Goal: Task Accomplishment & Management: Use online tool/utility

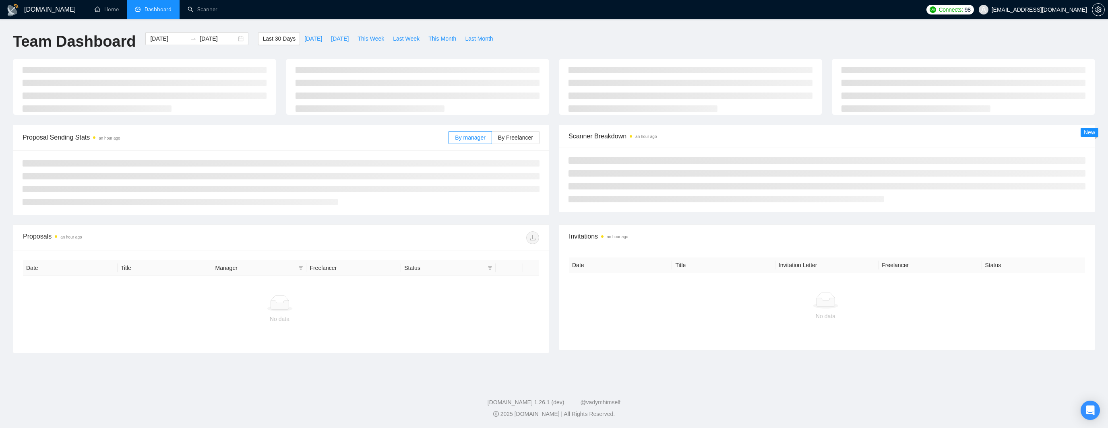
type input "[DATE]"
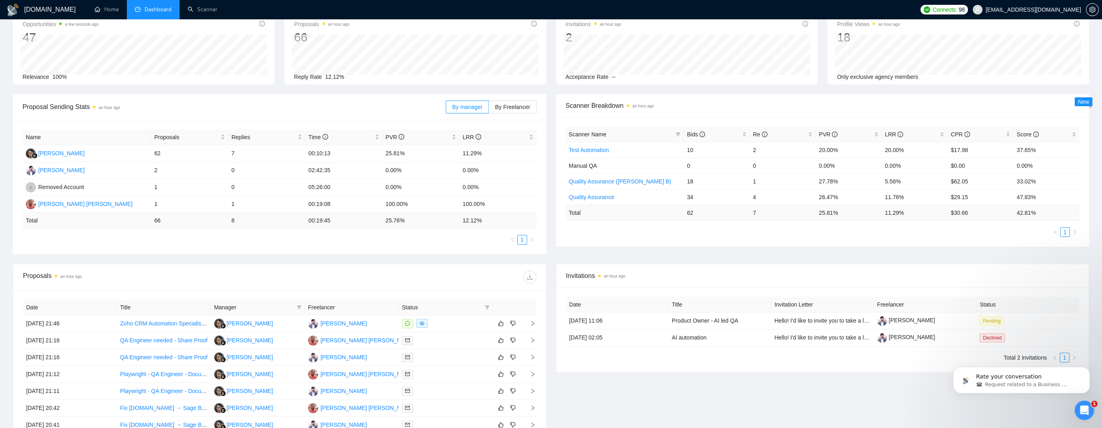
scroll to position [161, 0]
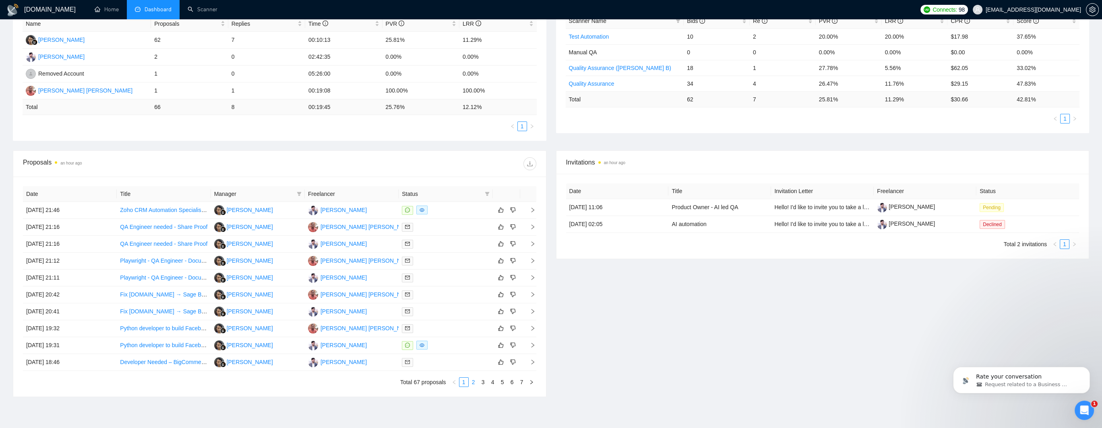
click at [476, 387] on link "2" at bounding box center [473, 382] width 9 height 9
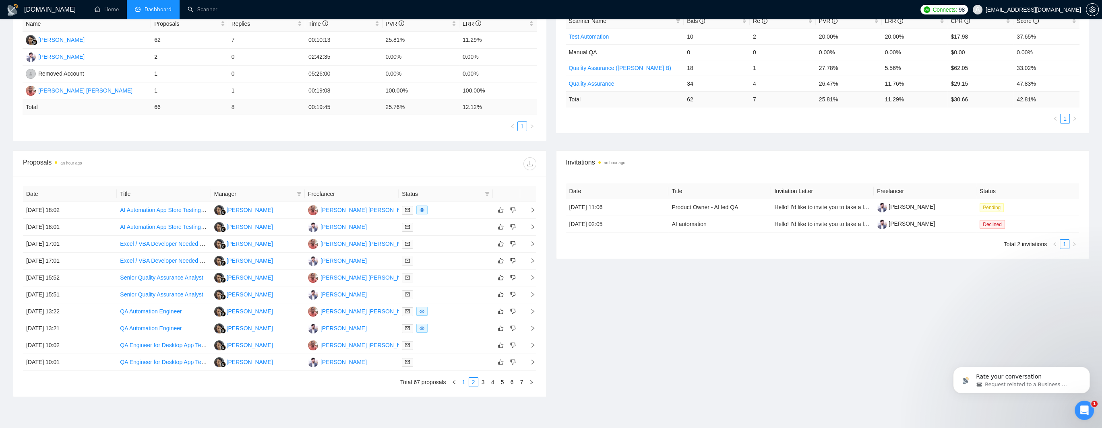
click at [465, 385] on link "1" at bounding box center [463, 382] width 9 height 9
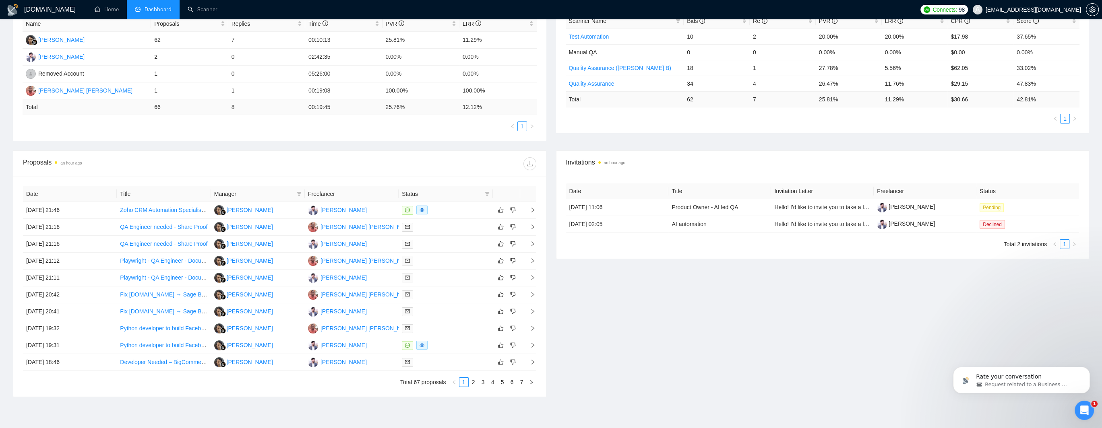
click at [331, 194] on th "Freelancer" at bounding box center [352, 194] width 94 height 16
click at [366, 195] on th "Freelancer" at bounding box center [352, 194] width 94 height 16
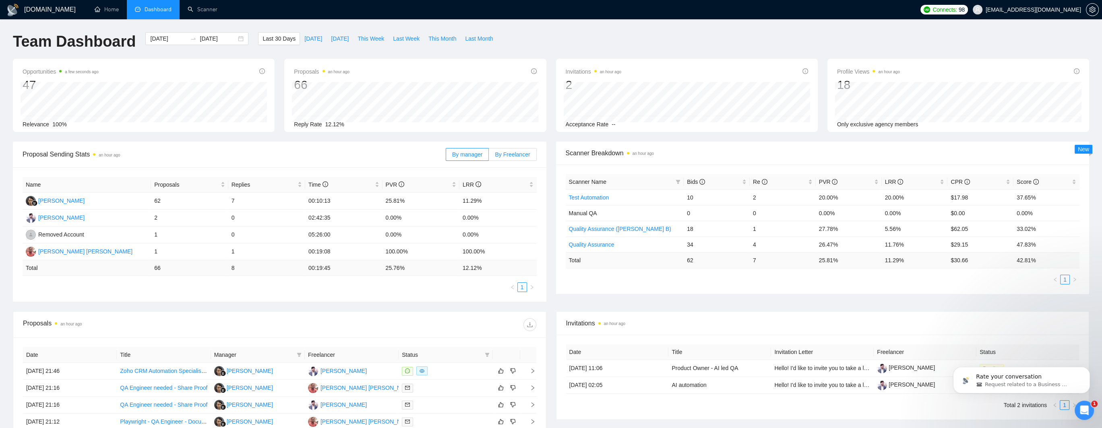
click at [507, 153] on span "By Freelancer" at bounding box center [512, 154] width 35 height 6
click at [489, 157] on input "By Freelancer" at bounding box center [489, 157] width 0 height 0
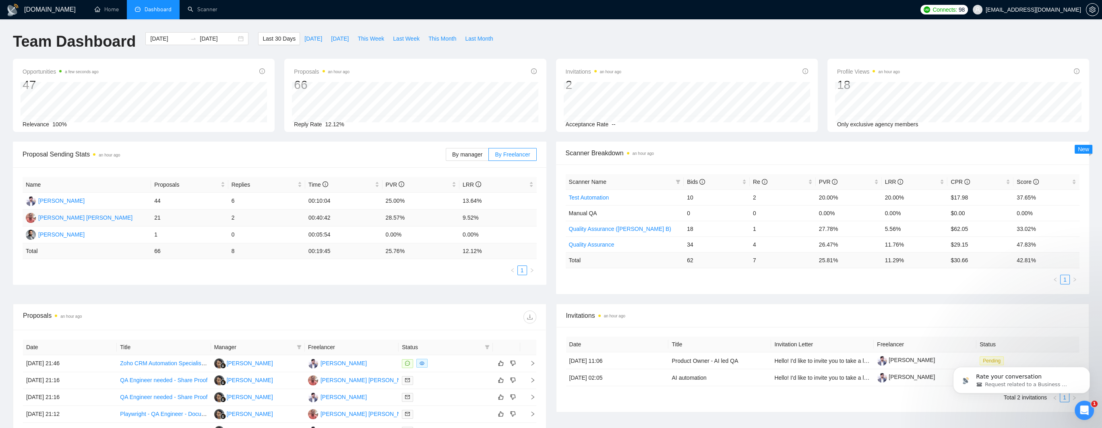
click at [156, 220] on td "21" at bounding box center [189, 218] width 77 height 17
click at [473, 158] on span "By manager" at bounding box center [467, 154] width 30 height 6
click at [446, 157] on input "By manager" at bounding box center [446, 157] width 0 height 0
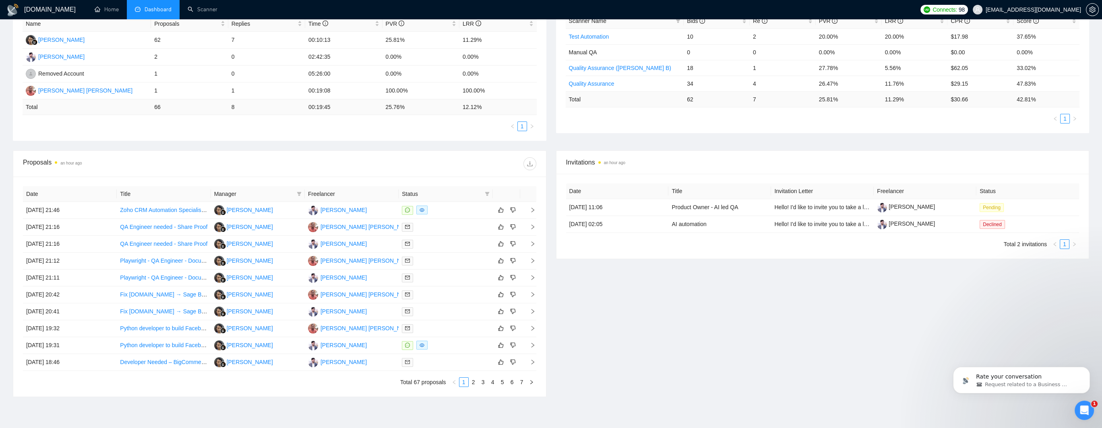
scroll to position [204, 0]
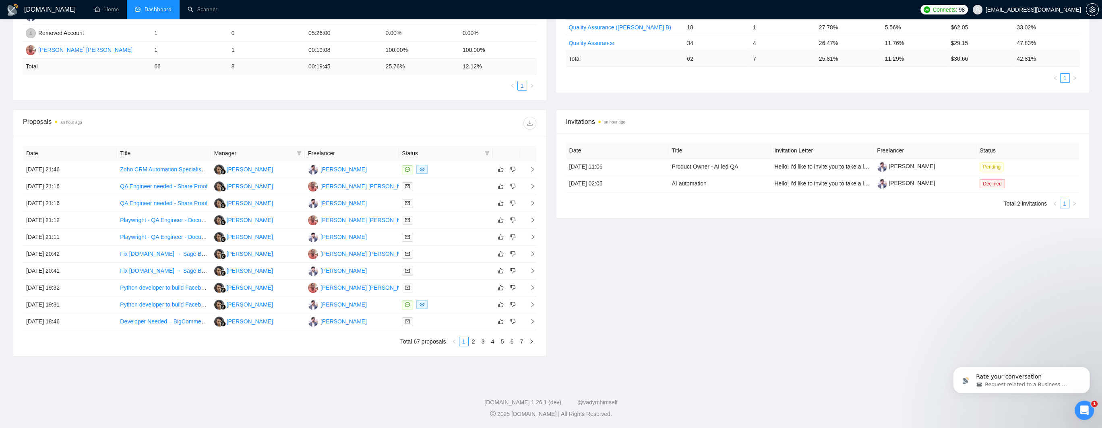
click at [127, 152] on th "Title" at bounding box center [164, 154] width 94 height 16
click at [531, 124] on icon "download" at bounding box center [530, 123] width 6 height 6
click at [200, 11] on link "Scanner" at bounding box center [203, 9] width 30 height 7
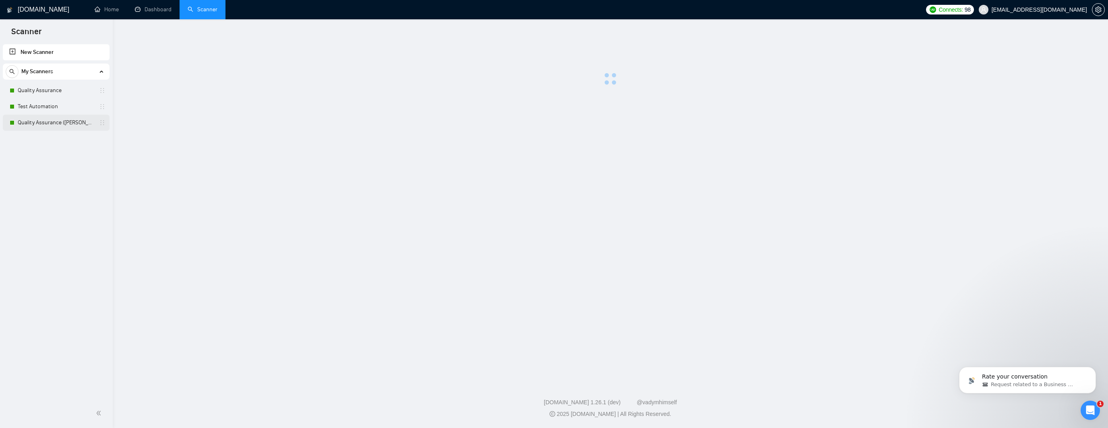
click at [53, 120] on link "Quality Assurance ([PERSON_NAME] B)" at bounding box center [56, 123] width 77 height 16
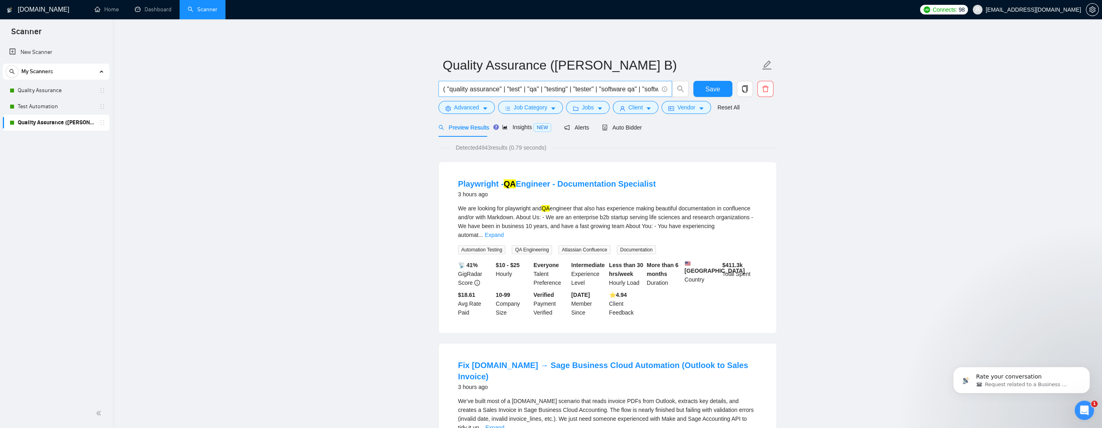
click at [537, 88] on input "( "quality assurance" | "test" | "qa" | "testing" | "tester" | "software qa" | …" at bounding box center [550, 89] width 215 height 10
click at [443, 91] on span "( "quality assurance" | "test" | "qa" | "testing" | "tester" | "software qa" | …" at bounding box center [555, 89] width 234 height 16
click at [443, 91] on input "( "quality assurance" | "test" | "qa" | "testing" | "tester" | "software qa" | …" at bounding box center [550, 89] width 215 height 10
paste input "let's say there is a [PERSON_NAME] posted with all details and description abou…"
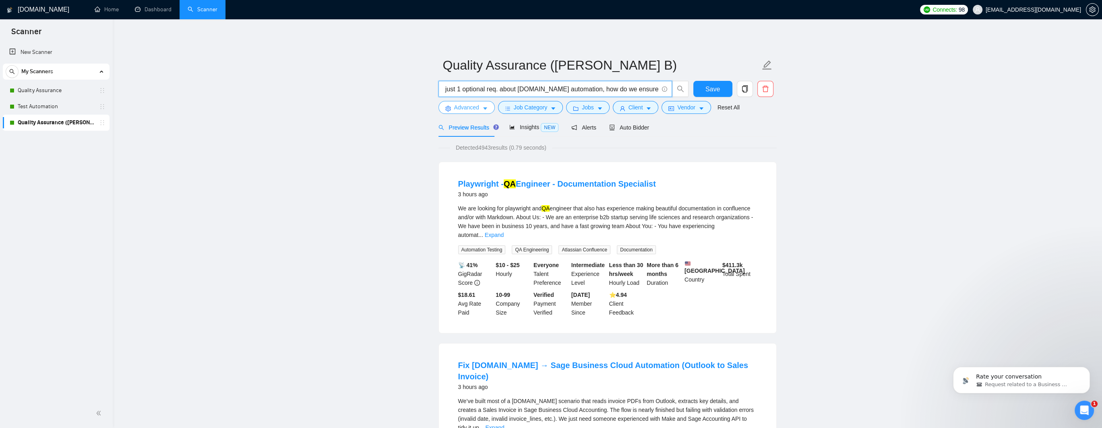
type input "( "quality assurance" | "test" | "qa" | "testing" | "tester" | "software qa" | …"
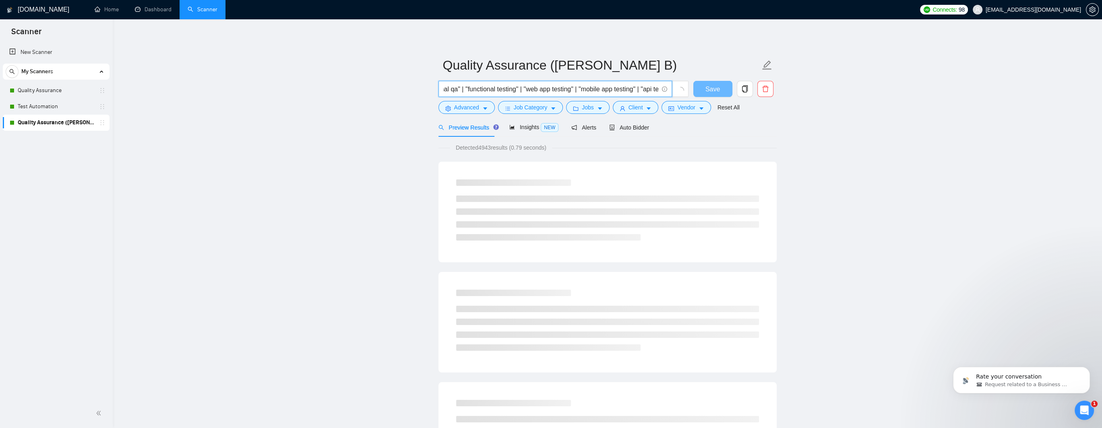
scroll to position [0, 0]
click at [474, 105] on span "Advanced" at bounding box center [466, 107] width 25 height 9
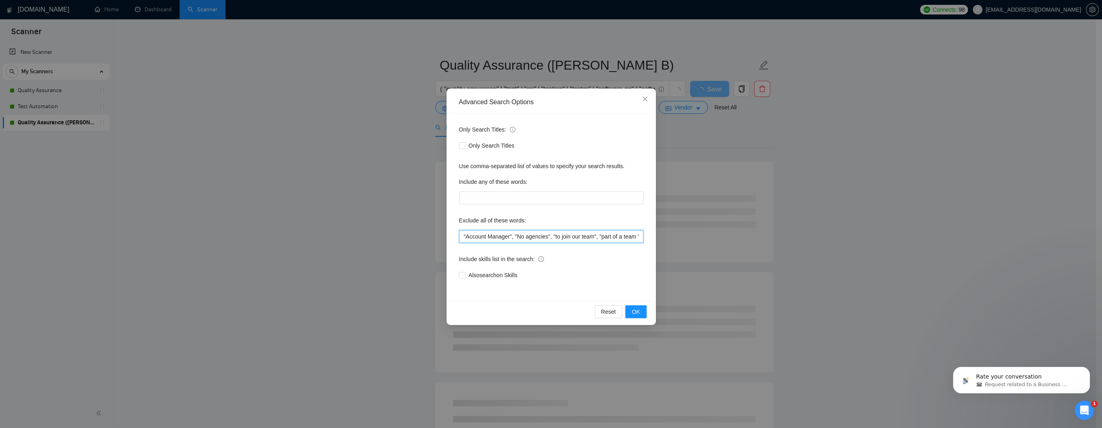
click at [465, 237] on input ""Account Manager", "No agencies", "to join our team", "part of a team ", "join …" at bounding box center [551, 236] width 184 height 13
click at [464, 236] on input ""Account Manager", "No agencies", "to join our team", "part of a team ", "join …" at bounding box center [551, 236] width 184 height 13
paste input ""n8n", "[DOMAIN_NAME]","
type input ""n8n", "[DOMAIN_NAME]", "Account Manager", "No agencies", "to join our team", "…"
click at [639, 308] on span "OK" at bounding box center [636, 312] width 8 height 9
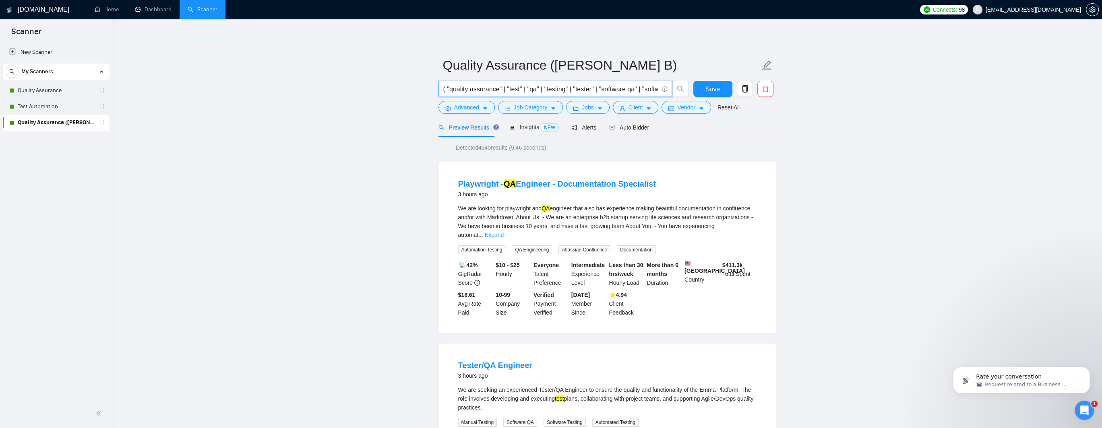
drag, startPoint x: 637, startPoint y: 91, endPoint x: 650, endPoint y: 91, distance: 12.9
click at [650, 91] on input "( "quality assurance" | "test" | "qa" | "testing" | "tester" | "software qa" | …" at bounding box center [550, 89] width 215 height 10
click at [544, 89] on input "( "quality assurance" | "test" | "qa" | "testing" | "tester" | "software qa" | …" at bounding box center [550, 89] width 215 height 10
click at [548, 88] on input "( "quality assurance" | "test" | "qa" | "" | "testing" | "tester" | "software q…" at bounding box center [550, 89] width 215 height 10
click at [444, 90] on input "( "quality assurance" | "test" | "qa" | "SDET" | "testing" | "tester" | "softwa…" at bounding box center [550, 89] width 215 height 10
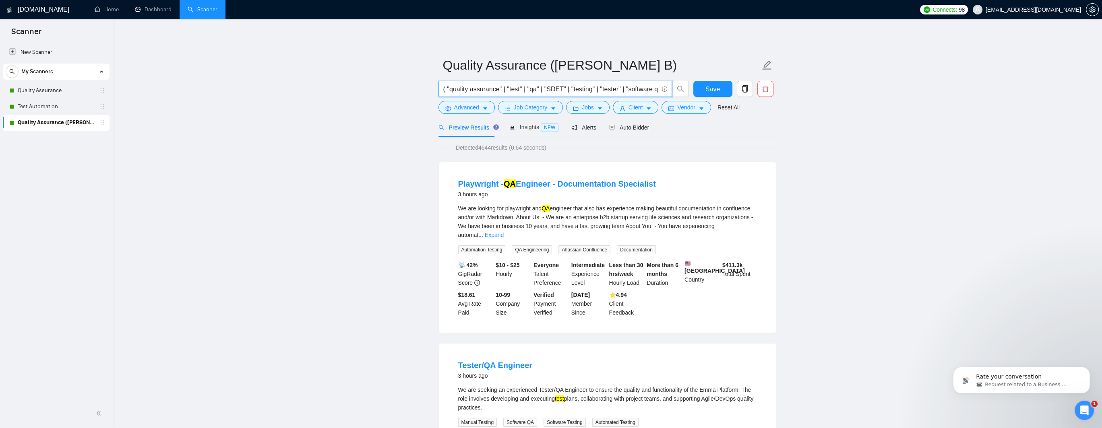
paste input "(qa auto*) | (test auto*"
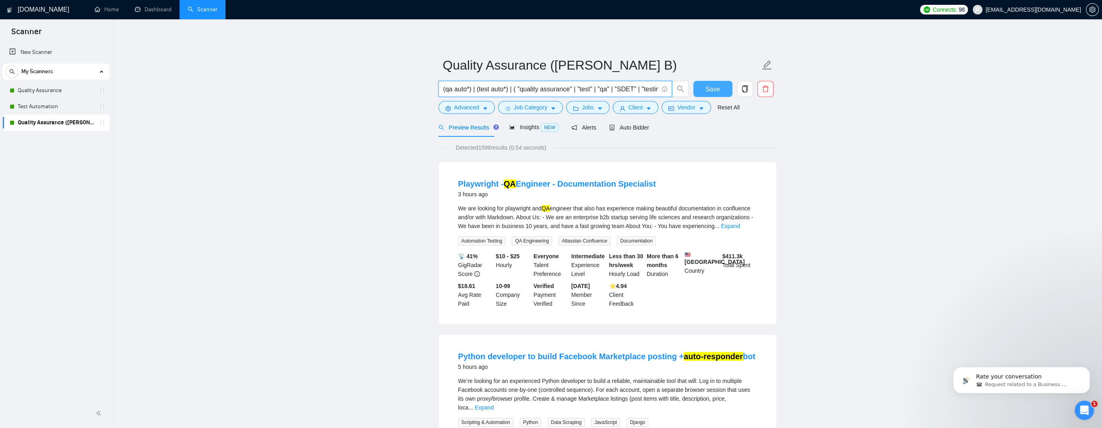
type input "(qa auto*) | (test auto*) | ( "quality assurance" | "test" | "qa" | "SDET" | "t…"
click at [709, 90] on span "Save" at bounding box center [712, 89] width 14 height 10
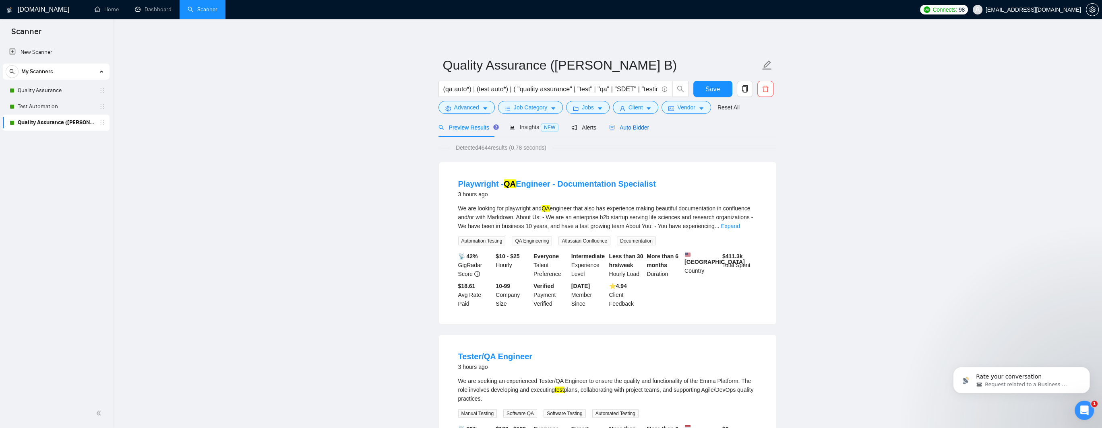
click at [621, 124] on span "Auto Bidder" at bounding box center [629, 127] width 40 height 6
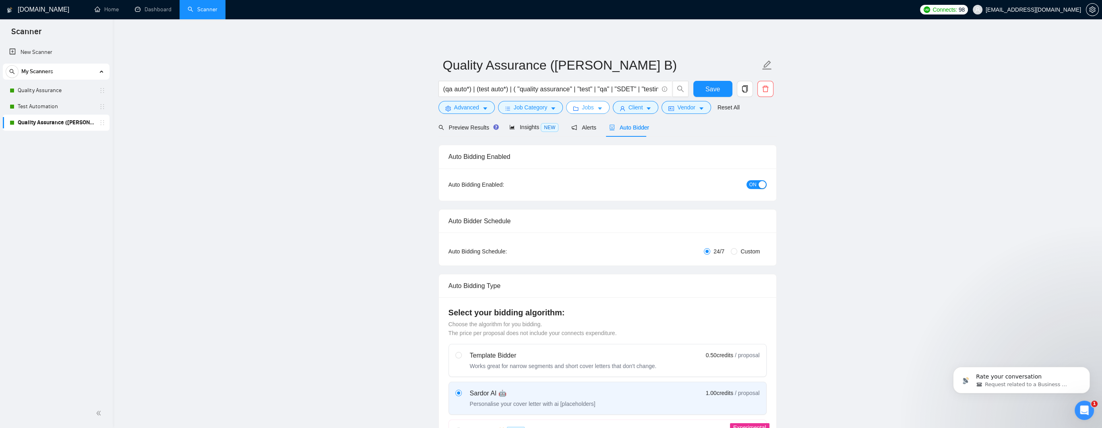
click at [586, 108] on span "Jobs" at bounding box center [588, 107] width 12 height 9
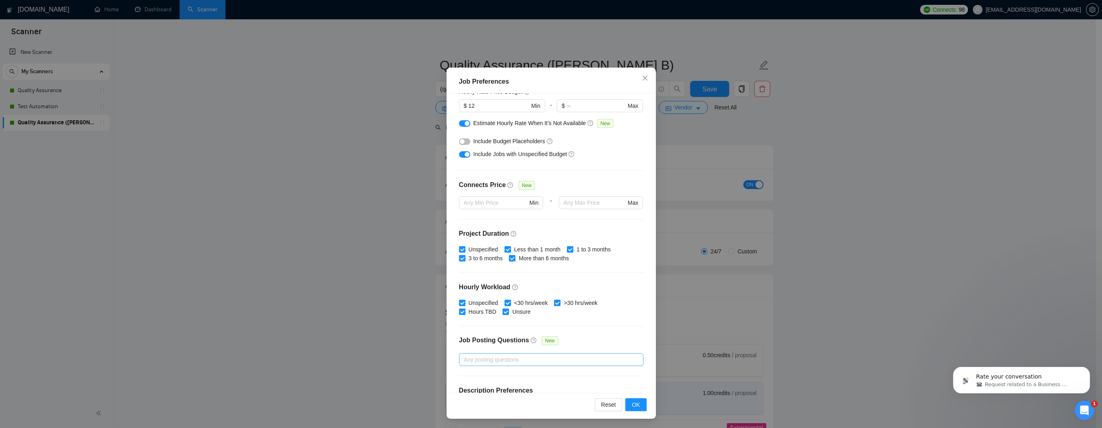
scroll to position [154, 0]
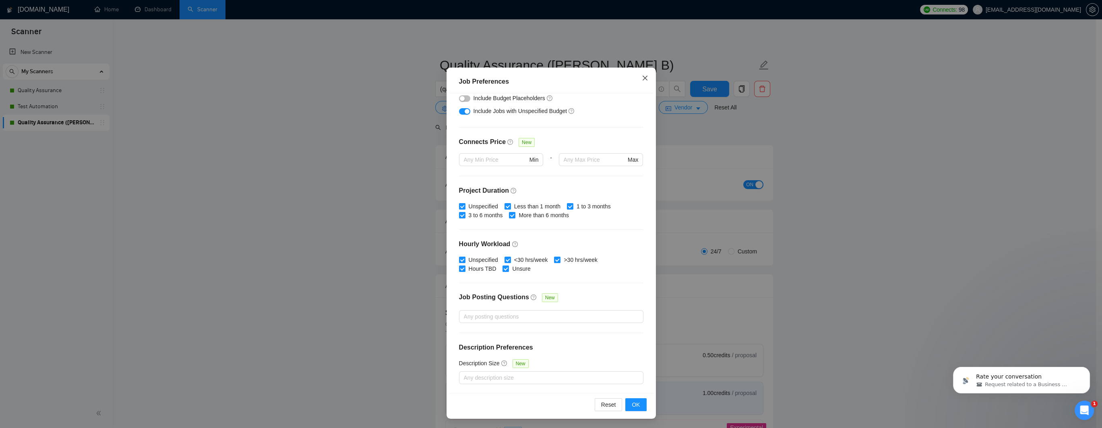
click at [642, 77] on icon "close" at bounding box center [645, 78] width 6 height 6
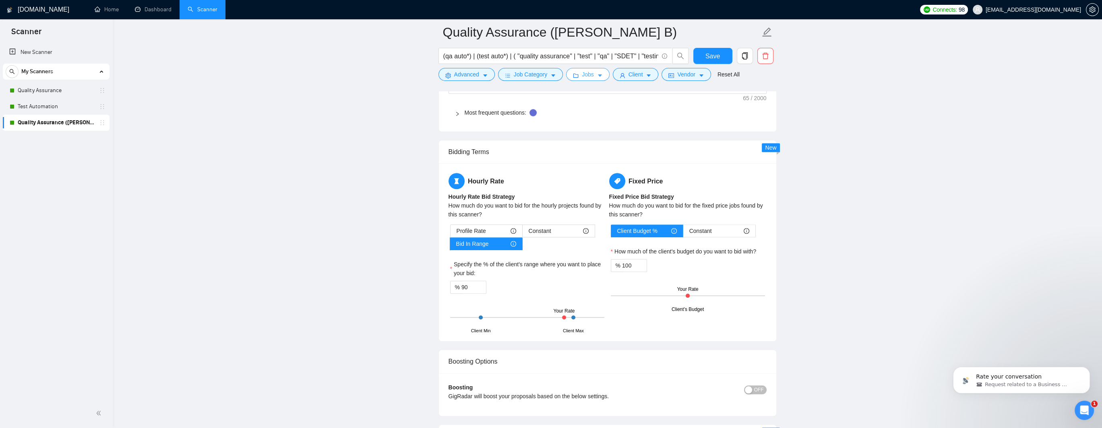
scroll to position [1127, 0]
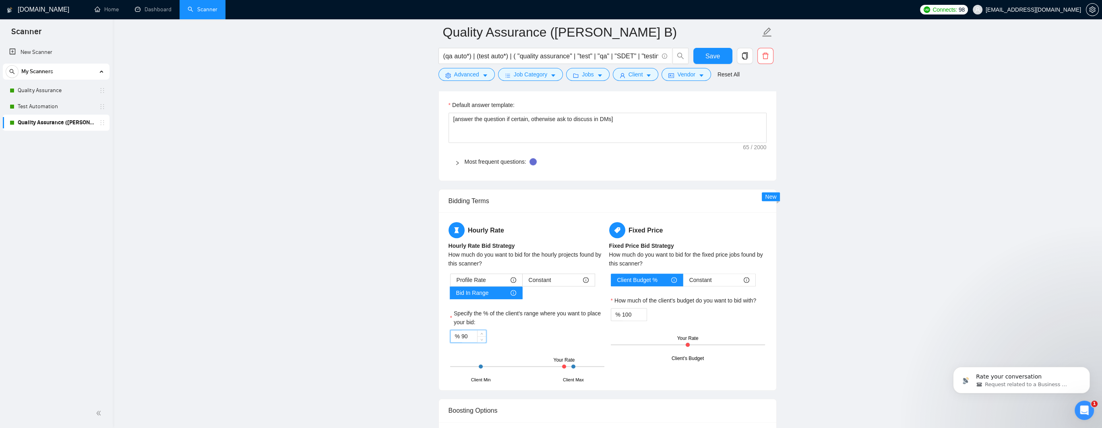
drag, startPoint x: 468, startPoint y: 336, endPoint x: 425, endPoint y: 334, distance: 43.2
click at [425, 334] on main "Quality Assurance ([PERSON_NAME] B) (qa auto*) | (test auto*) | ( "quality assu…" at bounding box center [608, 43] width 964 height 2277
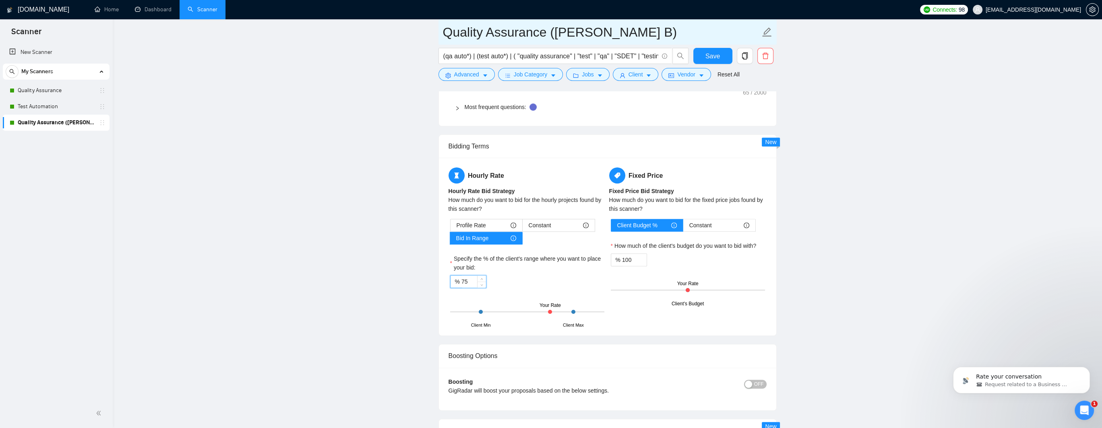
scroll to position [513, 0]
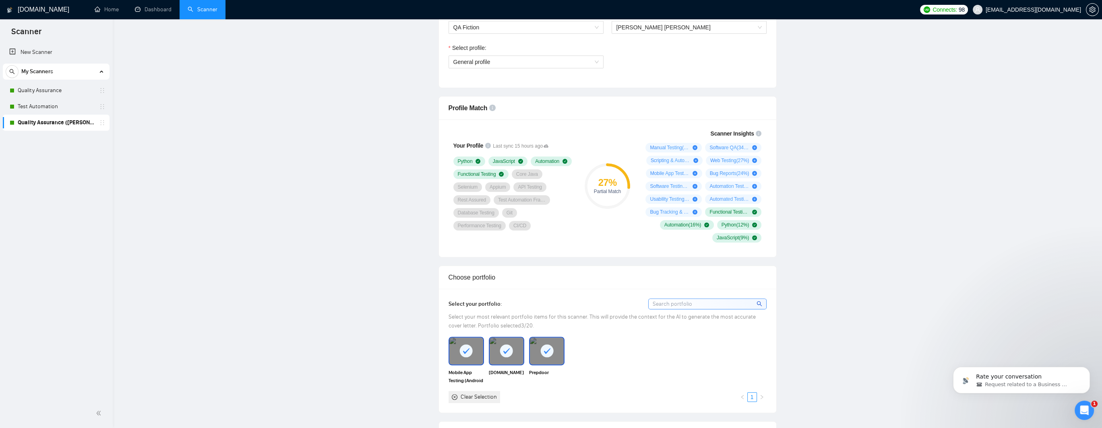
type input "75"
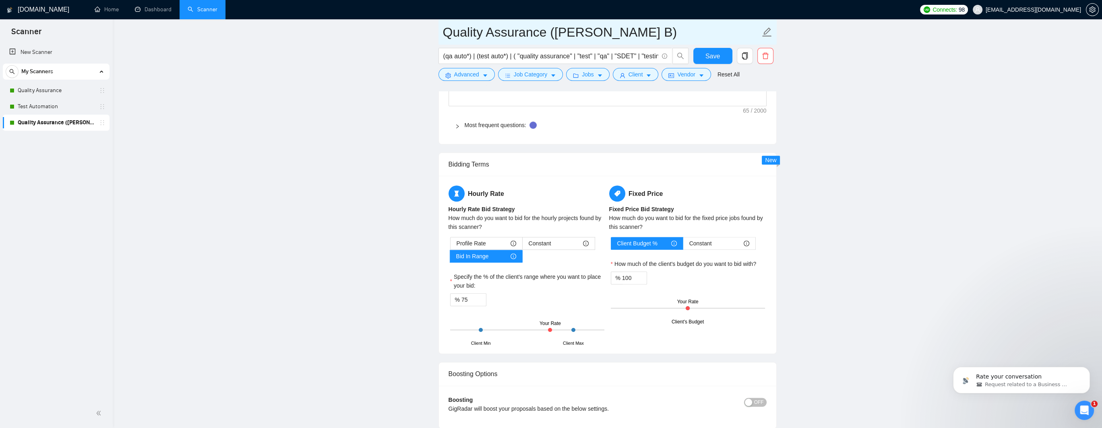
scroll to position [1127, 0]
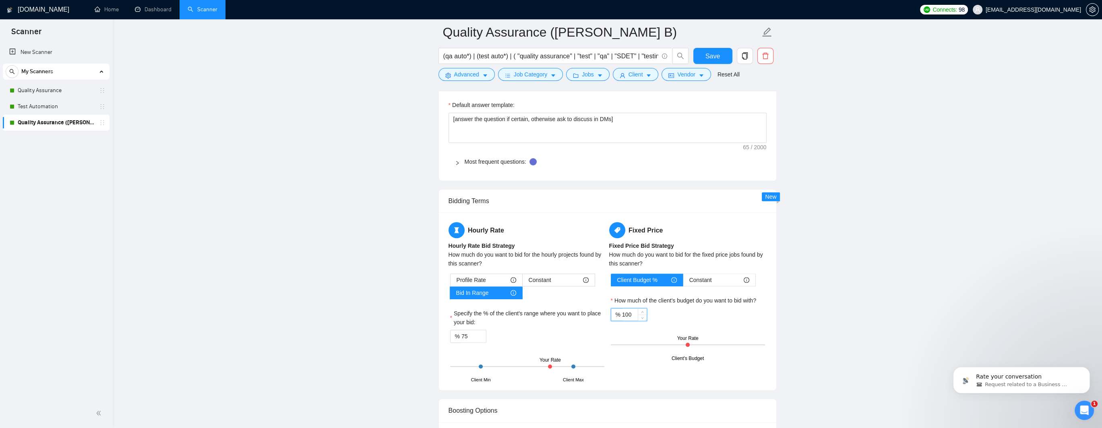
drag, startPoint x: 637, startPoint y: 314, endPoint x: 610, endPoint y: 315, distance: 26.6
click at [610, 315] on div "Client Budget % Constant How much of the client's budget do you want to bid wit…" at bounding box center [687, 316] width 157 height 85
type input "90"
click at [892, 277] on main "Quality Assurance ([PERSON_NAME] B) (qa auto*) | (test auto*) | ( "quality assu…" at bounding box center [608, 43] width 964 height 2277
click at [709, 58] on span "Save" at bounding box center [712, 56] width 14 height 10
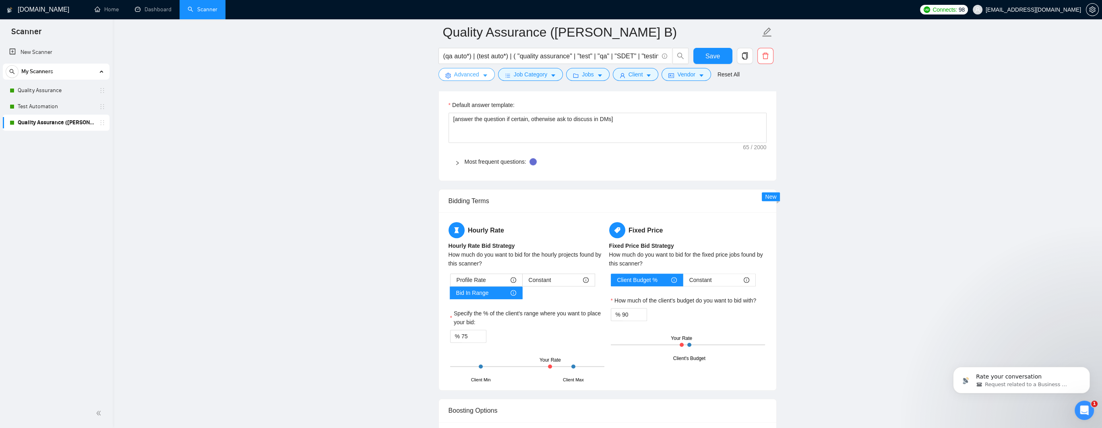
click at [478, 73] on span "Advanced" at bounding box center [466, 74] width 25 height 9
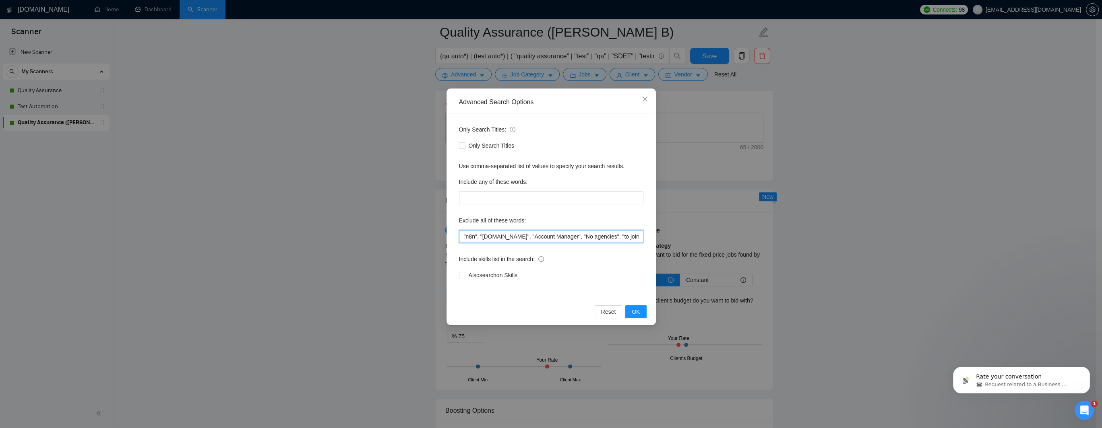
click at [465, 237] on input ""n8n", "[DOMAIN_NAME]", "Account Manager", "No agencies", "to join our team", "…" at bounding box center [551, 236] width 184 height 13
paste input "Sales", ""
click at [437, 237] on div "Advanced Search Options Only Search Titles: Only Search Titles Use comma-separa…" at bounding box center [551, 214] width 1102 height 428
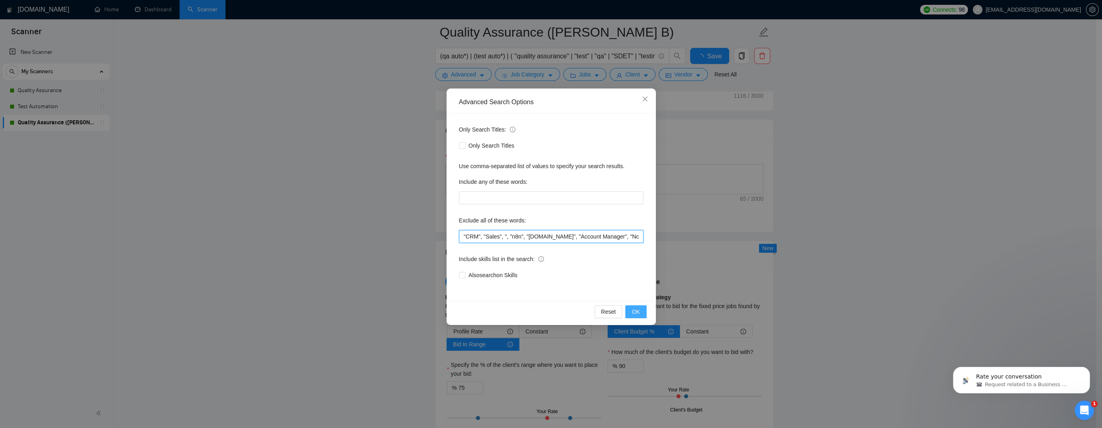
type input ""CRM", "Sales", ", "n8n", "[DOMAIN_NAME]", "Account Manager", "No agencies", "t…"
click at [637, 310] on span "OK" at bounding box center [636, 312] width 8 height 9
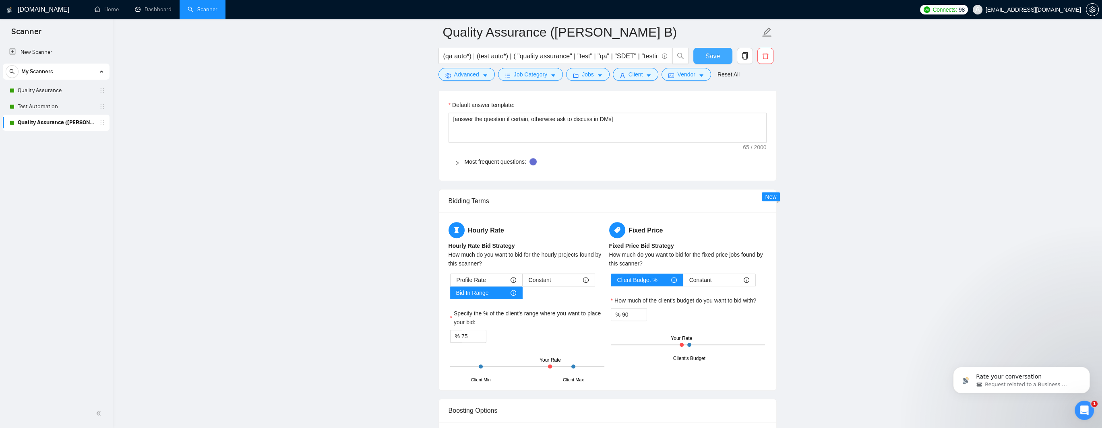
click at [712, 59] on span "Save" at bounding box center [712, 56] width 14 height 10
click at [150, 12] on link "Dashboard" at bounding box center [153, 9] width 37 height 7
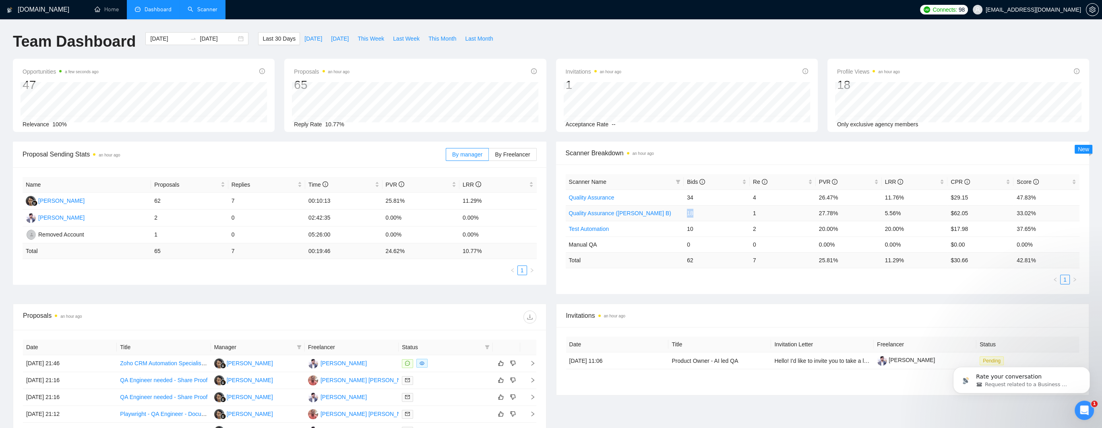
drag, startPoint x: 687, startPoint y: 214, endPoint x: 693, endPoint y: 214, distance: 5.7
click at [693, 214] on td "18" at bounding box center [717, 213] width 66 height 16
click at [754, 213] on td "1" at bounding box center [783, 213] width 66 height 16
drag, startPoint x: 820, startPoint y: 213, endPoint x: 835, endPoint y: 213, distance: 14.9
click at [835, 213] on td "27.78%" at bounding box center [849, 213] width 66 height 16
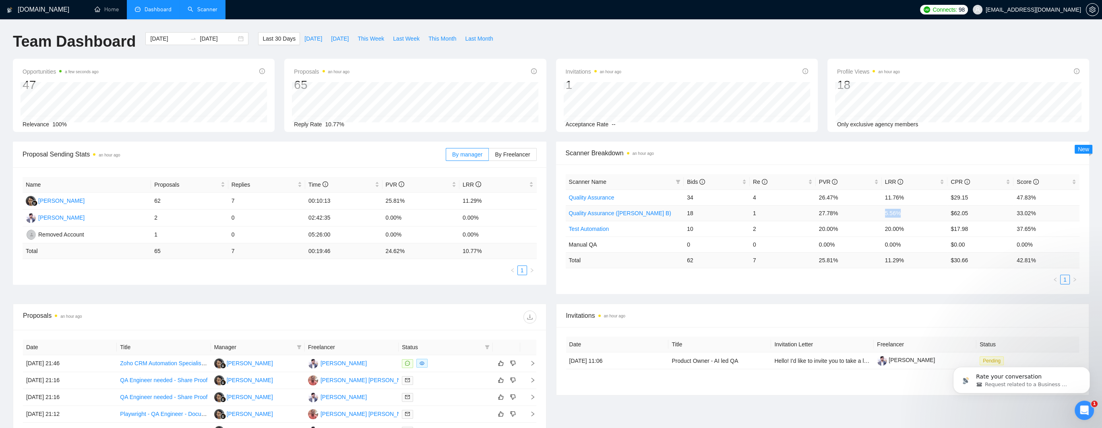
drag, startPoint x: 885, startPoint y: 213, endPoint x: 904, endPoint y: 215, distance: 19.4
click at [904, 215] on td "5.56%" at bounding box center [915, 213] width 66 height 16
drag, startPoint x: 884, startPoint y: 213, endPoint x: 898, endPoint y: 213, distance: 14.1
click at [898, 213] on td "5.56%" at bounding box center [915, 213] width 66 height 16
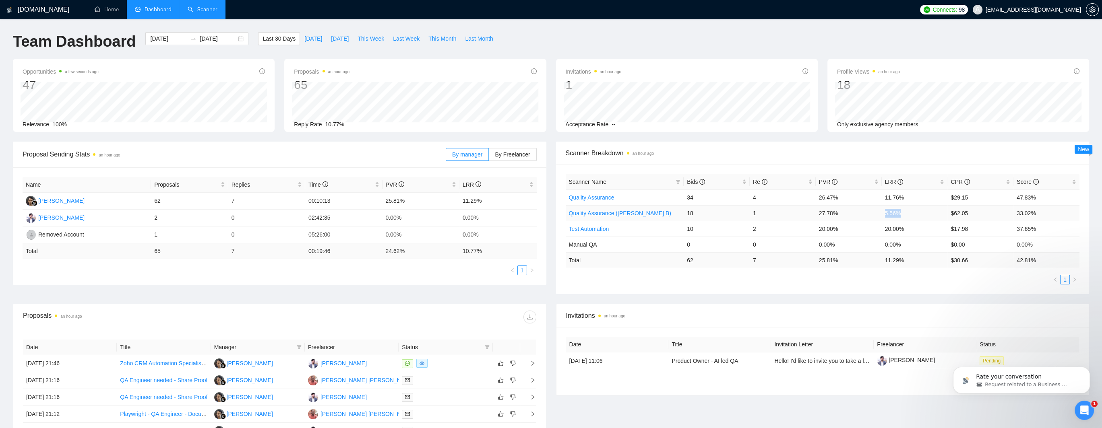
click at [898, 213] on td "5.56%" at bounding box center [915, 213] width 66 height 16
drag, startPoint x: 819, startPoint y: 213, endPoint x: 839, endPoint y: 215, distance: 19.9
click at [839, 215] on td "27.78%" at bounding box center [849, 213] width 66 height 16
drag, startPoint x: 818, startPoint y: 213, endPoint x: 836, endPoint y: 213, distance: 18.1
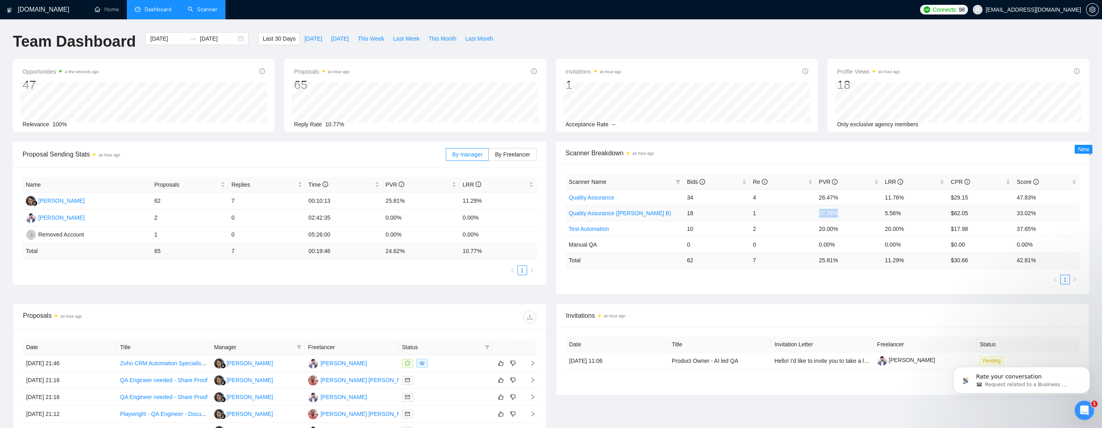
click at [836, 213] on td "27.78%" at bounding box center [849, 213] width 66 height 16
drag, startPoint x: 885, startPoint y: 212, endPoint x: 912, endPoint y: 213, distance: 27.0
click at [912, 213] on td "5.56%" at bounding box center [915, 213] width 66 height 16
click at [827, 216] on td "27.78%" at bounding box center [849, 213] width 66 height 16
drag, startPoint x: 688, startPoint y: 198, endPoint x: 693, endPoint y: 199, distance: 4.9
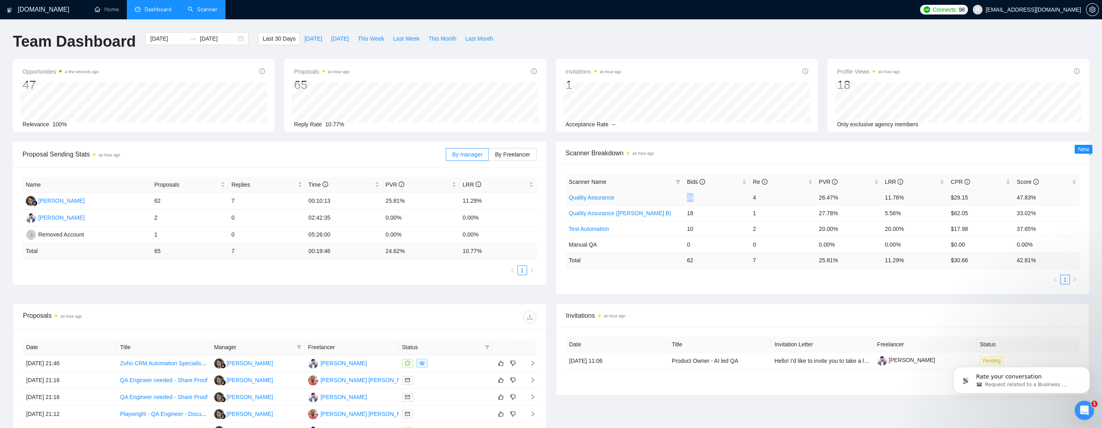
click at [693, 199] on td "34" at bounding box center [717, 198] width 66 height 16
click at [686, 201] on td "34" at bounding box center [717, 198] width 66 height 16
drag, startPoint x: 751, startPoint y: 213, endPoint x: 759, endPoint y: 214, distance: 8.5
click at [759, 214] on td "1" at bounding box center [783, 213] width 66 height 16
click at [753, 213] on td "1" at bounding box center [783, 213] width 66 height 16
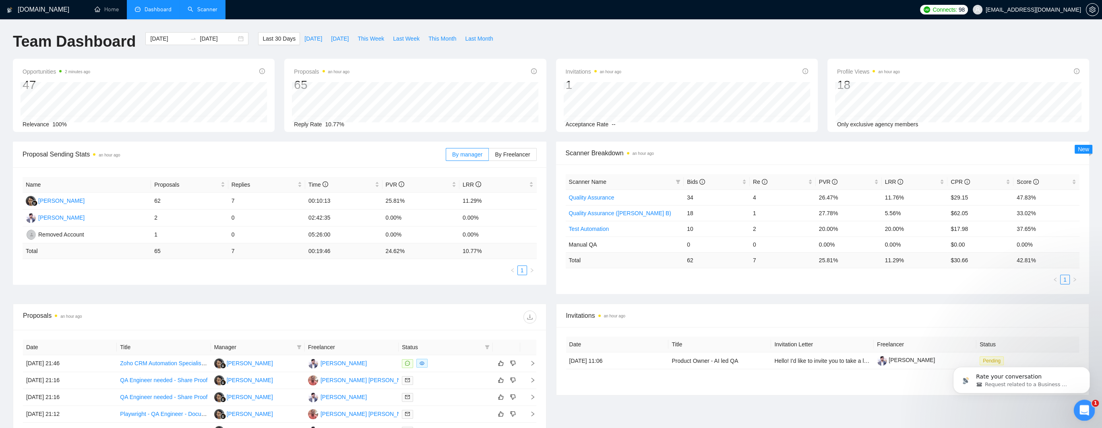
click at [1084, 403] on div "Open Intercom Messenger" at bounding box center [1083, 409] width 27 height 27
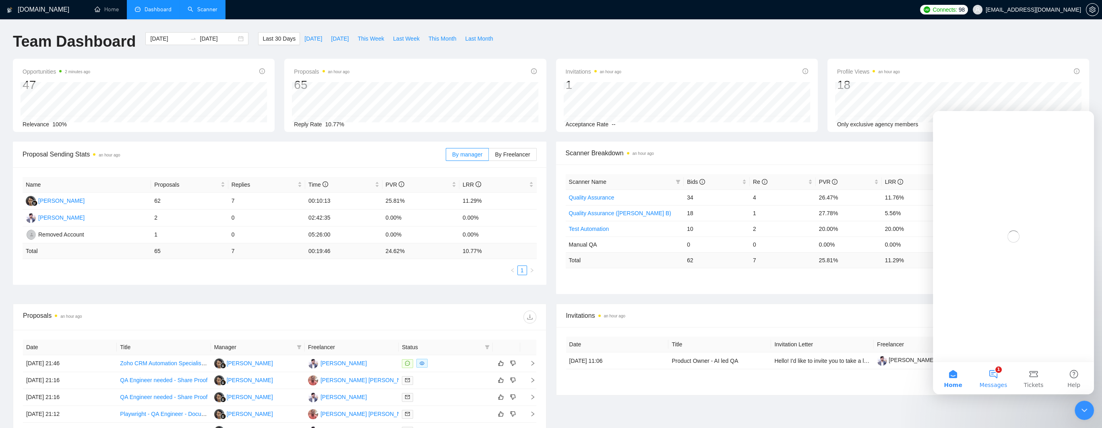
click at [995, 377] on button "1 Messages" at bounding box center [993, 378] width 40 height 32
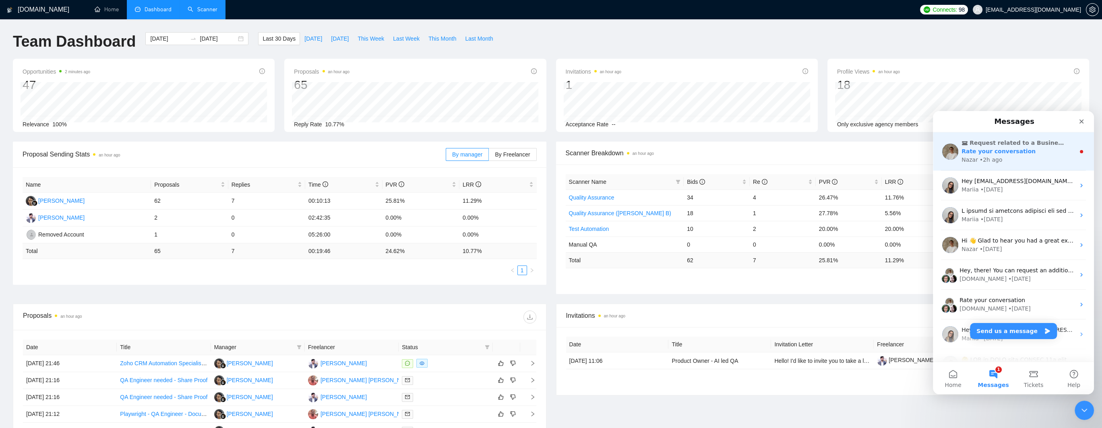
click at [1004, 154] on span "Rate your conversation" at bounding box center [999, 151] width 74 height 6
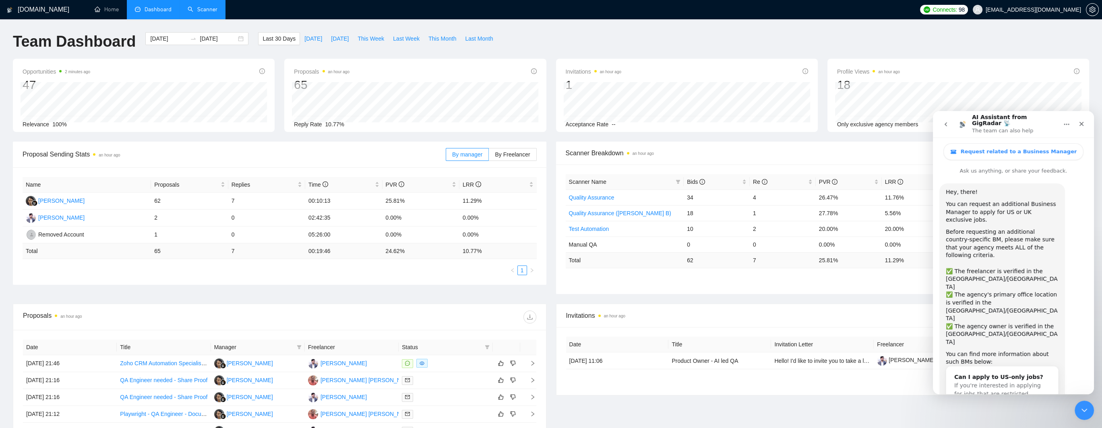
scroll to position [44, 0]
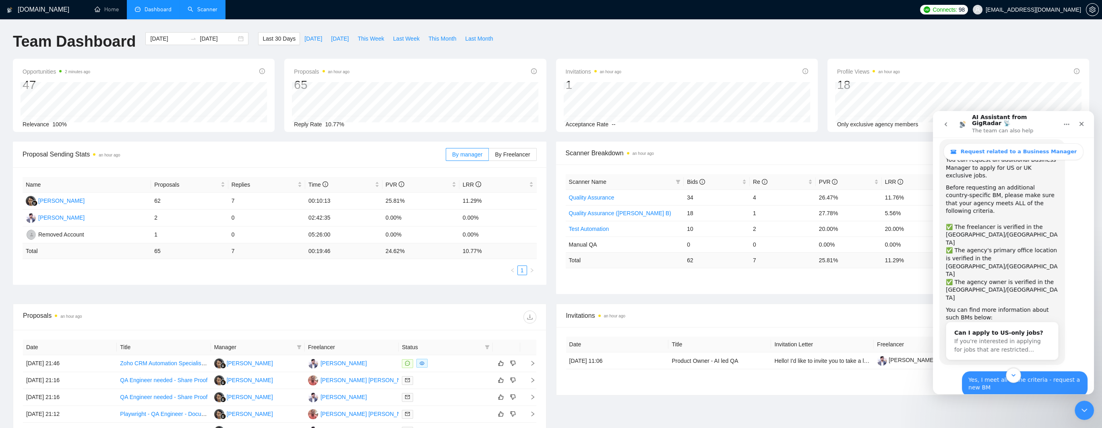
click at [1015, 375] on icon "Scroll to bottom" at bounding box center [1013, 375] width 7 height 7
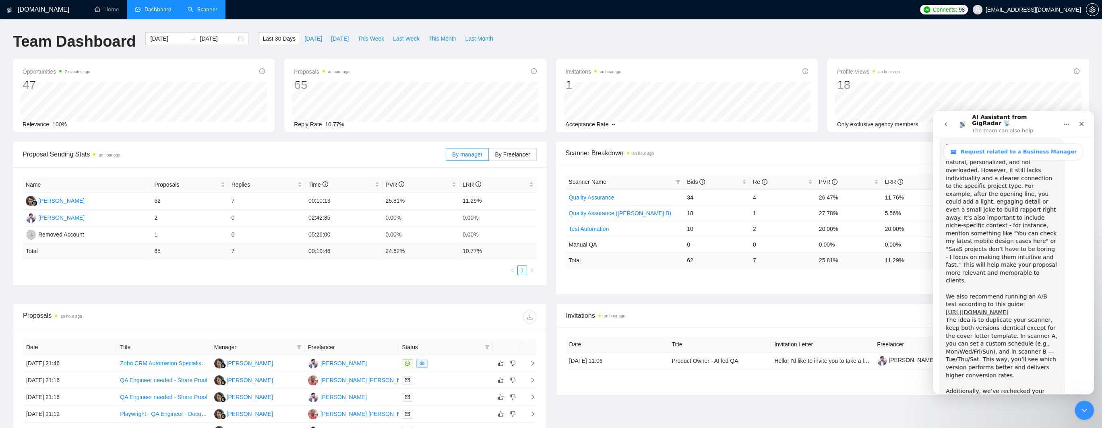
scroll to position [2464, 0]
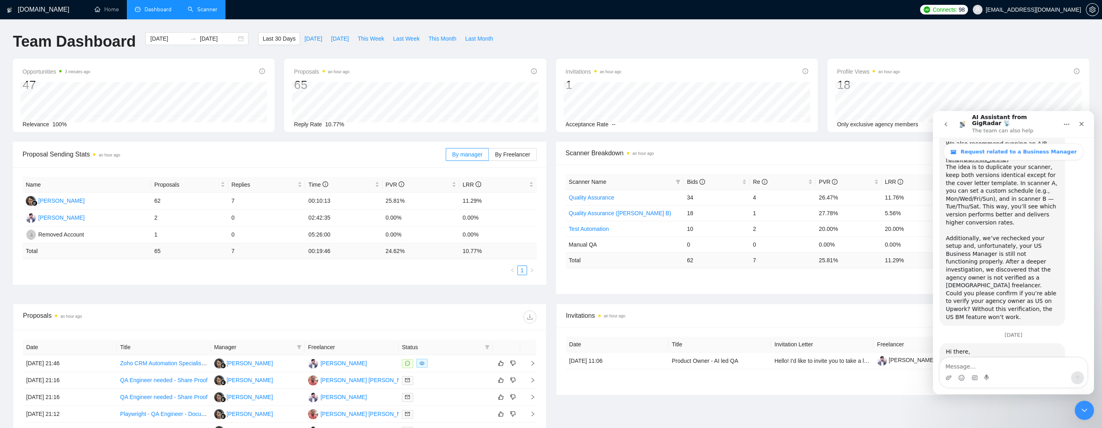
scroll to position [2638, 0]
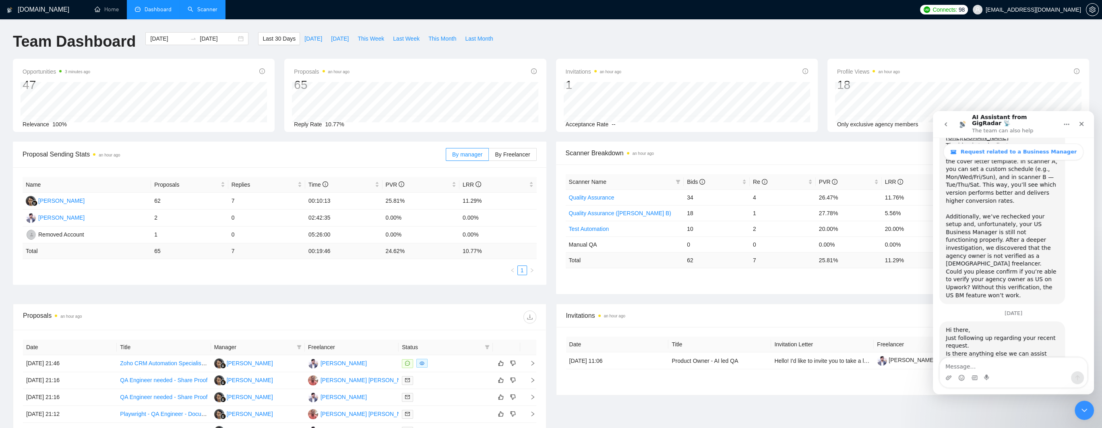
click at [945, 124] on icon "go back" at bounding box center [946, 124] width 6 height 6
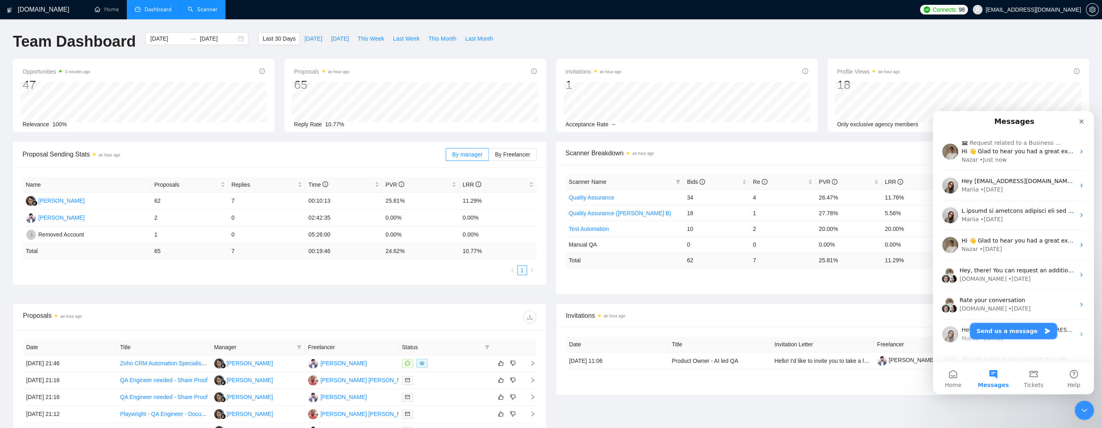
click at [1008, 330] on button "Send us a message" at bounding box center [1013, 331] width 87 height 16
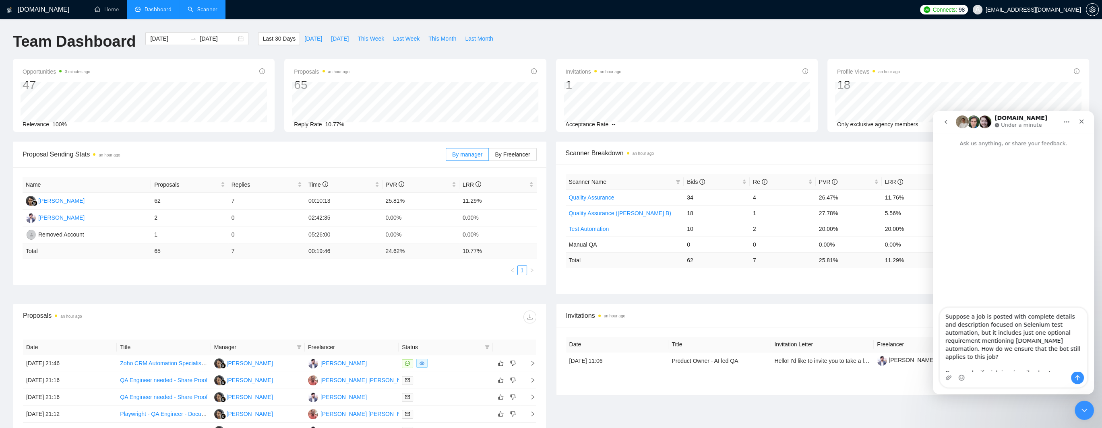
click at [945, 318] on textarea "Suppose a job is posted with complete details and description focused on Seleni…" at bounding box center [1013, 340] width 147 height 64
type textarea "Hi, Suppose a job is posted with complete details and description focused on Se…"
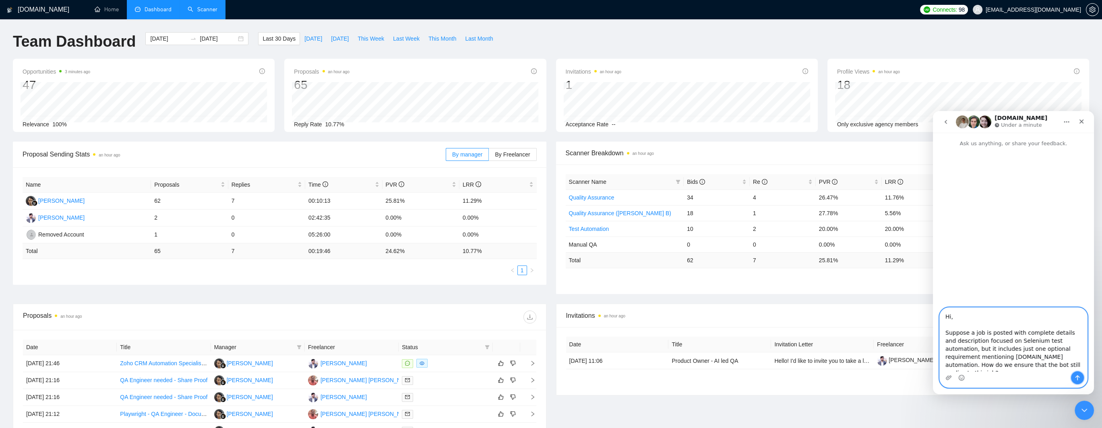
click at [1075, 379] on icon "Send a message…" at bounding box center [1077, 378] width 6 height 6
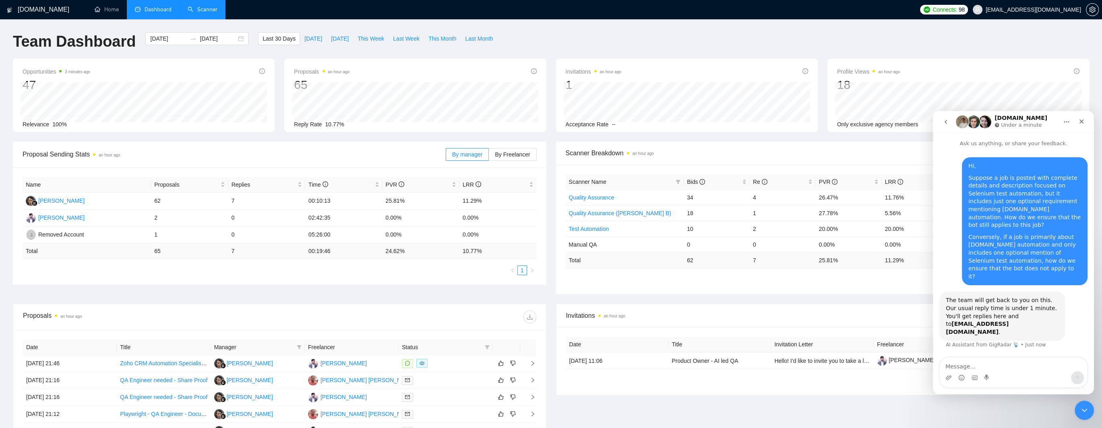
click at [960, 297] on div "The team will get back to you on this. Our usual reply time is under 1 minute. …" at bounding box center [1002, 316] width 113 height 39
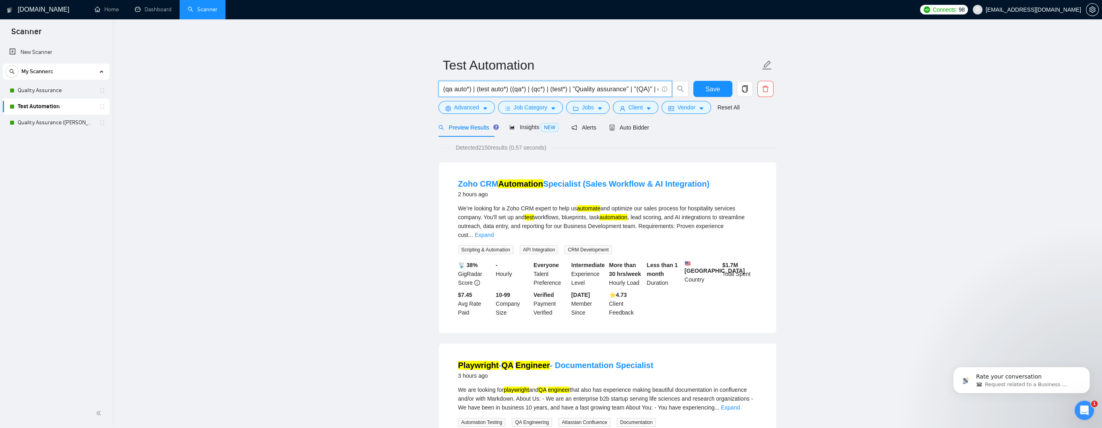
drag, startPoint x: 508, startPoint y: 89, endPoint x: 430, endPoint y: 90, distance: 77.3
click at [463, 112] on span "Advanced" at bounding box center [466, 107] width 25 height 9
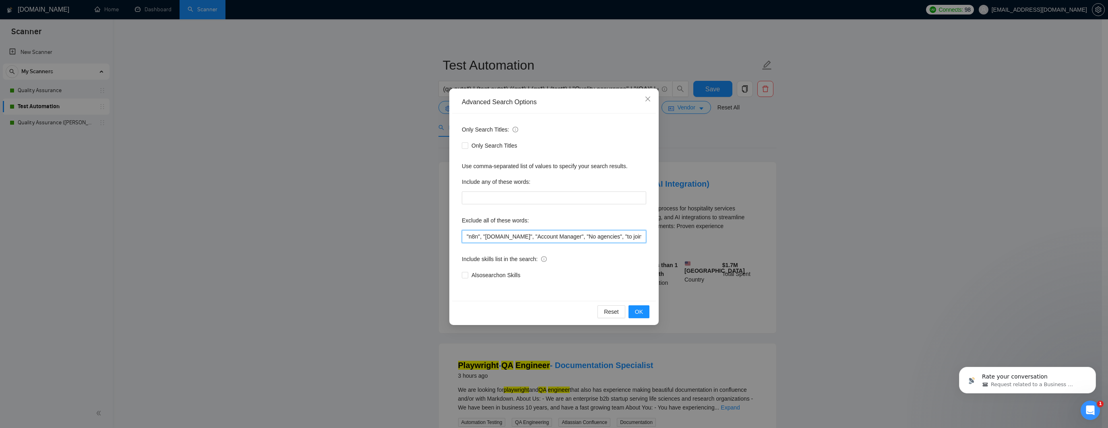
drag, startPoint x: 516, startPoint y: 238, endPoint x: 449, endPoint y: 237, distance: 67.2
click at [449, 237] on div "Advanced Search Options Only Search Titles: Only Search Titles Use comma-separa…" at bounding box center [554, 214] width 1108 height 428
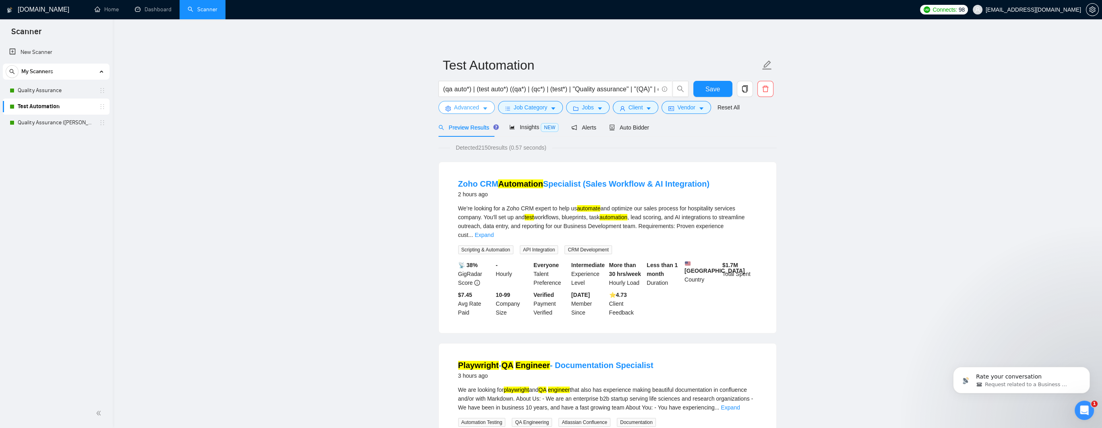
click at [476, 108] on span "Advanced" at bounding box center [466, 107] width 25 height 9
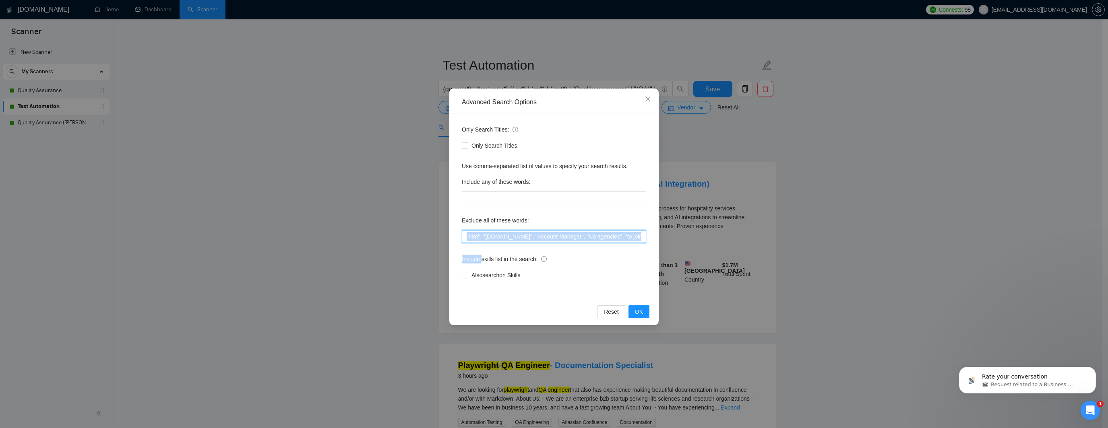
click at [509, 236] on input ""n8n", "Make.com", "Account Manager", "No agencies", "to join our team", CV, re…" at bounding box center [554, 236] width 184 height 13
drag, startPoint x: 515, startPoint y: 236, endPoint x: 467, endPoint y: 236, distance: 48.3
click at [467, 236] on input ""n8n", "Make.com", "Account Manager", "No agencies", "to join our team", CV, re…" at bounding box center [554, 236] width 184 height 13
drag, startPoint x: 651, startPoint y: 101, endPoint x: 464, endPoint y: 97, distance: 186.9
click at [651, 101] on span "Close" at bounding box center [648, 100] width 22 height 22
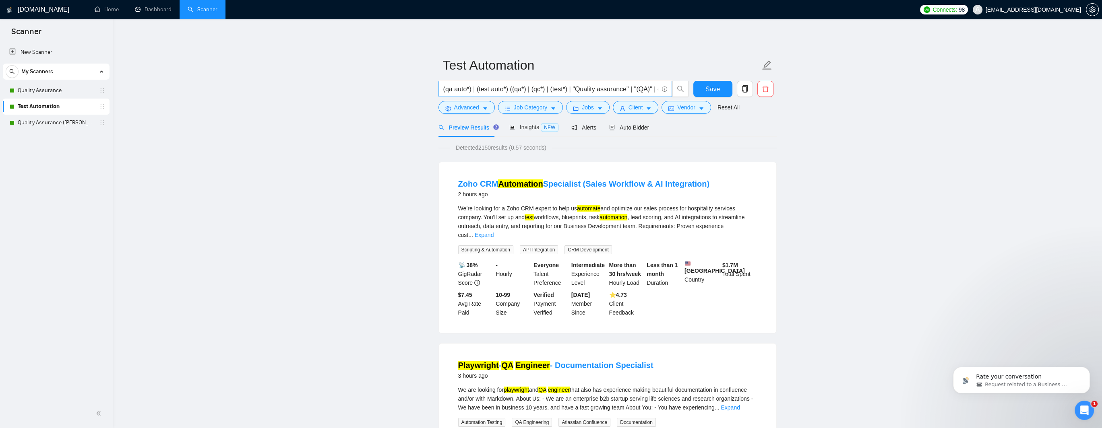
click at [465, 92] on input "(qa auto*) | (test auto*) ((qa*) | (qc*) | (test*) | "Quality assurance" | "(QA…" at bounding box center [550, 89] width 215 height 10
drag, startPoint x: 503, startPoint y: 89, endPoint x: 433, endPoint y: 89, distance: 69.3
drag, startPoint x: 507, startPoint y: 91, endPoint x: 474, endPoint y: 91, distance: 32.6
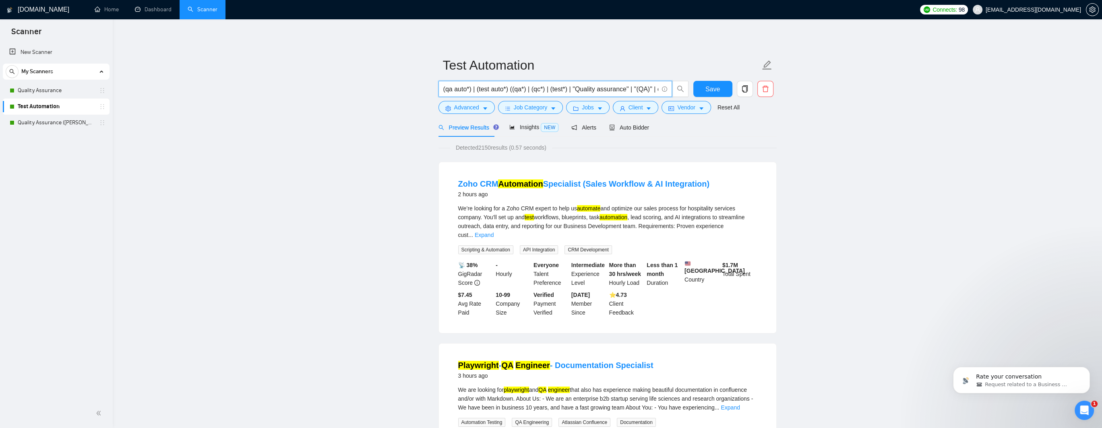
click at [474, 91] on input "(qa auto*) | (test auto*) ((qa*) | (qc*) | (test*) | "Quality assurance" | "(QA…" at bounding box center [550, 89] width 215 height 10
click at [511, 93] on input "(qa auto*) | (test auto*) ((qa*) | (qc*) | (test*) | "Quality assurance" | "(QA…" at bounding box center [550, 89] width 215 height 10
drag, startPoint x: 508, startPoint y: 89, endPoint x: 443, endPoint y: 89, distance: 64.8
click at [443, 89] on input "(qa auto*) | (test auto*) ((qa*) | (qc*) | (test*) | "Quality assurance" | "(QA…" at bounding box center [550, 89] width 215 height 10
click at [480, 106] on button "Advanced" at bounding box center [466, 107] width 56 height 13
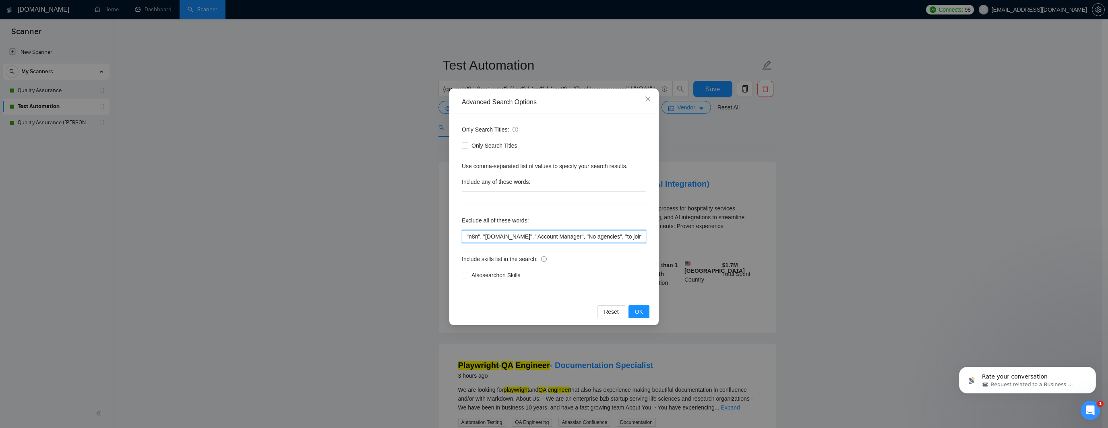
click at [466, 237] on input ""n8n", "Make.com", "Account Manager", "No agencies", "to join our team", CV, re…" at bounding box center [554, 236] width 184 height 13
click at [651, 98] on icon "close" at bounding box center [648, 99] width 6 height 6
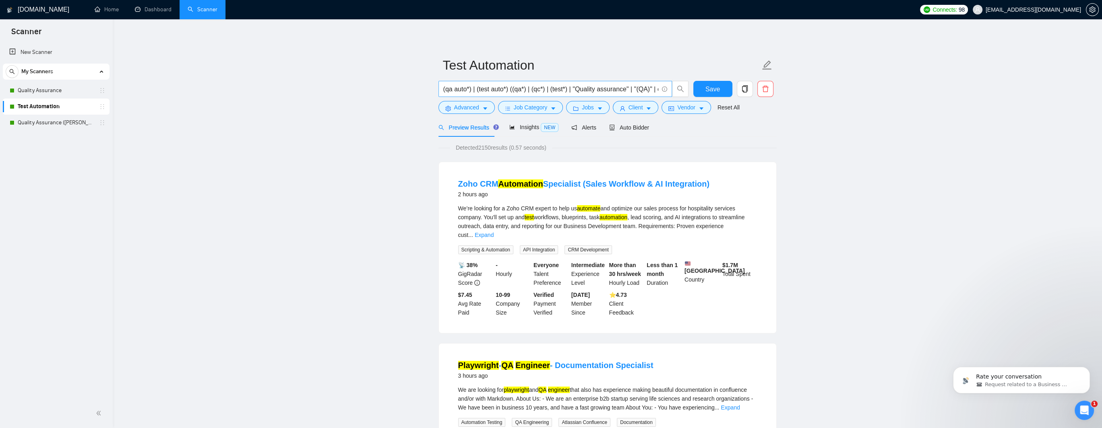
click at [532, 90] on input "(qa auto*) | (test auto*) ((qa*) | (qc*) | (test*) | "Quality assurance" | "(QA…" at bounding box center [550, 89] width 215 height 10
click at [551, 87] on input "(qa auto*) | (test auto*) ((qa*) | (qc*) | (test*) | "Quality assurance" | "(QA…" at bounding box center [550, 89] width 215 height 10
click at [579, 88] on input "(qa auto*) | (test auto*) ((qa*) | (qc*) | (test*) | "Quality assurance" | "(QA…" at bounding box center [550, 89] width 215 height 10
click at [627, 89] on input "(qa auto*) | (test auto*) ((qa*) | (qc*) | (test*) | "Quality assurance" | "(QA…" at bounding box center [550, 89] width 215 height 10
click at [536, 92] on input "(qa auto*) | (test auto*) ((qa*) | (qc*) | (test*) | "Quality assurance" | "(QA…" at bounding box center [550, 89] width 215 height 10
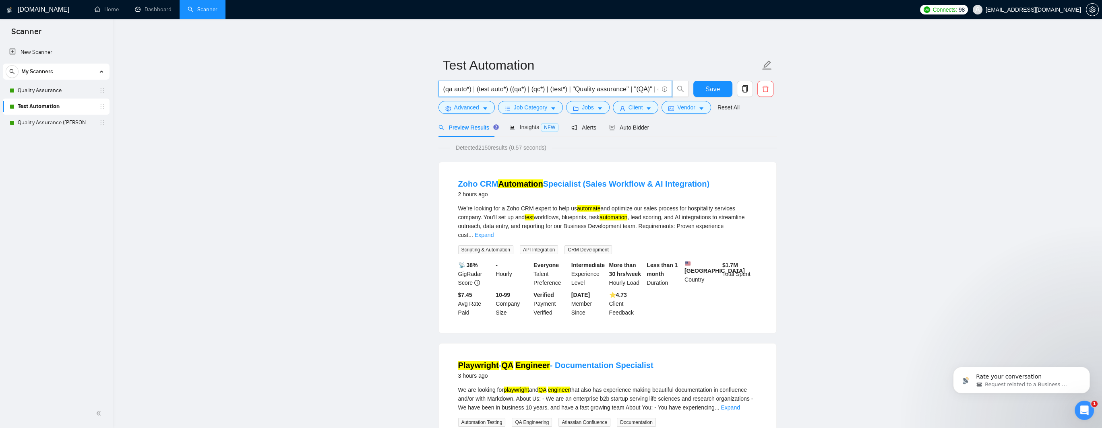
drag, startPoint x: 502, startPoint y: 91, endPoint x: 606, endPoint y: 91, distance: 103.9
click at [606, 91] on input "(qa auto*) | (test auto*) ((qa*) | (qc*) | (test*) | "Quality assurance" | "(QA…" at bounding box center [550, 89] width 215 height 10
drag, startPoint x: 466, startPoint y: 92, endPoint x: 470, endPoint y: 90, distance: 4.1
click at [466, 92] on input "(qa auto*) | (test auto*) ((qa*) | (qc*) | (test*) | "Quality assurance" | "(QA…" at bounding box center [550, 89] width 215 height 10
click at [474, 88] on input "(qa auto*) | (test auto*) ((qa*) | (qc*) | (test*) | "Quality assurance" | "(QA…" at bounding box center [550, 89] width 215 height 10
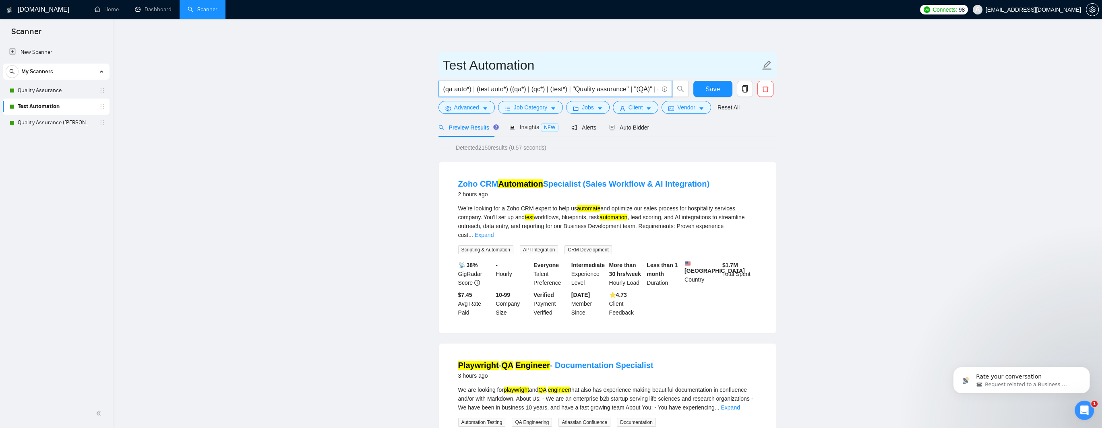
click at [528, 76] on form "Test Automation (qa auto*) | (test auto*) ((qa*) | (qc*) | (test*) | "Quality a…" at bounding box center [607, 85] width 338 height 66
click at [476, 92] on input "(qa auto*) | (test auto*) ((qa*) | (qc*) | (test*) | "Quality assurance" | "(QA…" at bounding box center [550, 89] width 215 height 10
click at [459, 92] on input "(qa auto*) | (test auto*) ((qa*) | (qc*) | (test*) | "Quality assurance" | "(QA…" at bounding box center [550, 89] width 215 height 10
click at [490, 92] on input "(qa auto*) | (test auto*) ((qa*) | (qc*) | (test*) | "Quality assurance" | "(QA…" at bounding box center [550, 89] width 215 height 10
click at [519, 89] on input "(qa auto*) | (test auto*) ((qa*) | (qc*) | (test*) | "Quality assurance" | "(QA…" at bounding box center [550, 89] width 215 height 10
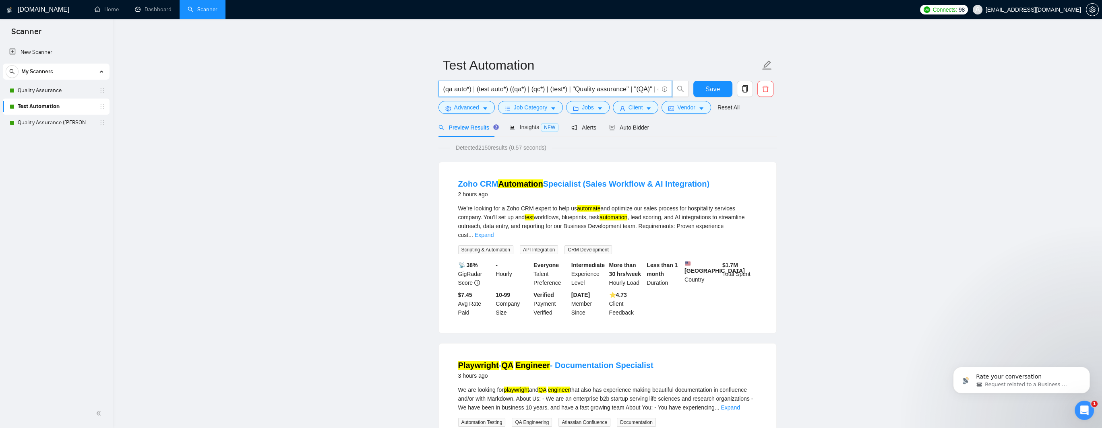
click at [560, 89] on input "(qa auto*) | (test auto*) ((qa*) | (qc*) | (test*) | "Quality assurance" | "(QA…" at bounding box center [550, 89] width 215 height 10
click at [493, 88] on input "(qa auto*) | (test auto*) ((qa*) | (qc*) | (test*) | "Quality assurance" | "(QA…" at bounding box center [550, 89] width 215 height 10
click at [526, 87] on input "(qa auto*) | (test auto*) ((qa*) | (qc*) | (test*) | "Quality assurance" | "(QA…" at bounding box center [550, 89] width 215 height 10
click at [563, 87] on input "(qa auto*) | (test auto*) ((qa*) | (qc*) | (test*) | "Quality assurance" | "(QA…" at bounding box center [550, 89] width 215 height 10
click at [599, 90] on input "(qa auto*) | (test auto*) ((qa*) | (qc*) | (test*) | "Quality assurance" | "(QA…" at bounding box center [550, 89] width 215 height 10
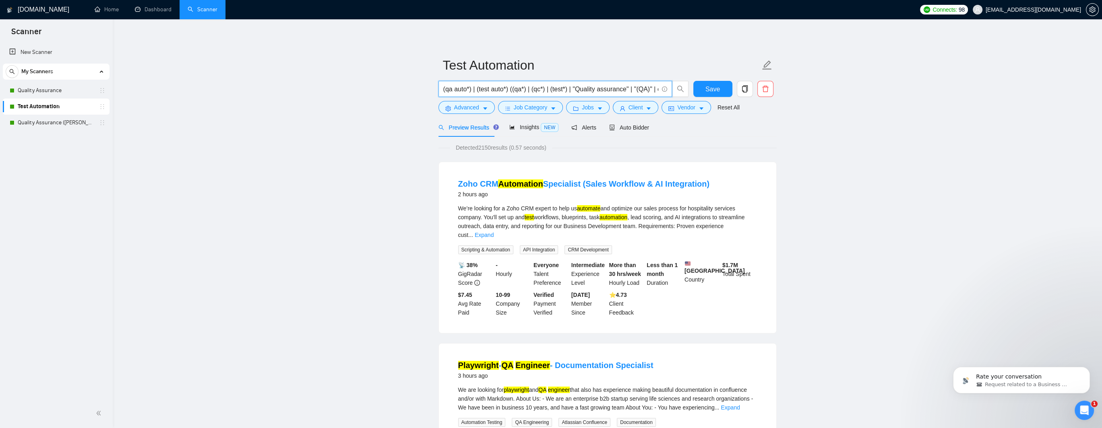
click at [553, 91] on input "(qa auto*) | (test auto*) ((qa*) | (qc*) | (test*) | "Quality assurance" | "(QA…" at bounding box center [550, 89] width 215 height 10
click at [581, 91] on input "(qa auto*) | (test auto*) ((qa*) | (qc*) | (test*) | "Quality assurance" | "(QA…" at bounding box center [550, 89] width 215 height 10
drag, startPoint x: 550, startPoint y: 91, endPoint x: 563, endPoint y: 90, distance: 12.9
click at [563, 90] on input "(qa auto*) | (test auto*) ((qa*) | (qc*) | (test*) | "Quality assurance" | "(QA…" at bounding box center [550, 89] width 215 height 10
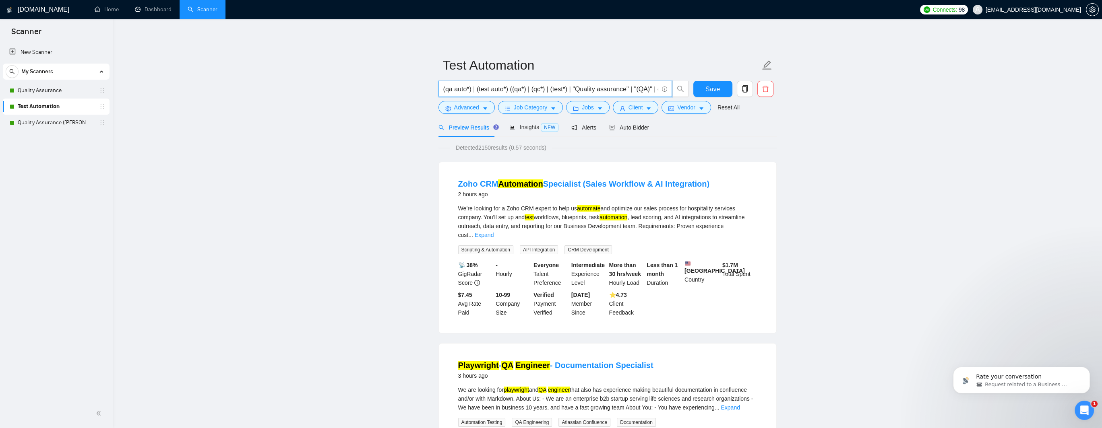
drag, startPoint x: 478, startPoint y: 89, endPoint x: 507, endPoint y: 89, distance: 29.0
click at [507, 89] on input "(qa auto*) | (test auto*) ((qa*) | (qc*) | (test*) | "Quality assurance" | "(QA…" at bounding box center [550, 89] width 215 height 10
drag, startPoint x: 573, startPoint y: 91, endPoint x: 623, endPoint y: 91, distance: 50.3
click at [623, 91] on input "(qa auto*) | (test auto*) ((qa*) | (qc*) | (test*) | "Quality assurance" | "(QA…" at bounding box center [550, 89] width 215 height 10
click at [558, 89] on input "(qa auto*) | (test auto*) ((qa*) | (qc*) | (test*) | "Quality assurance" | "(QA…" at bounding box center [550, 89] width 215 height 10
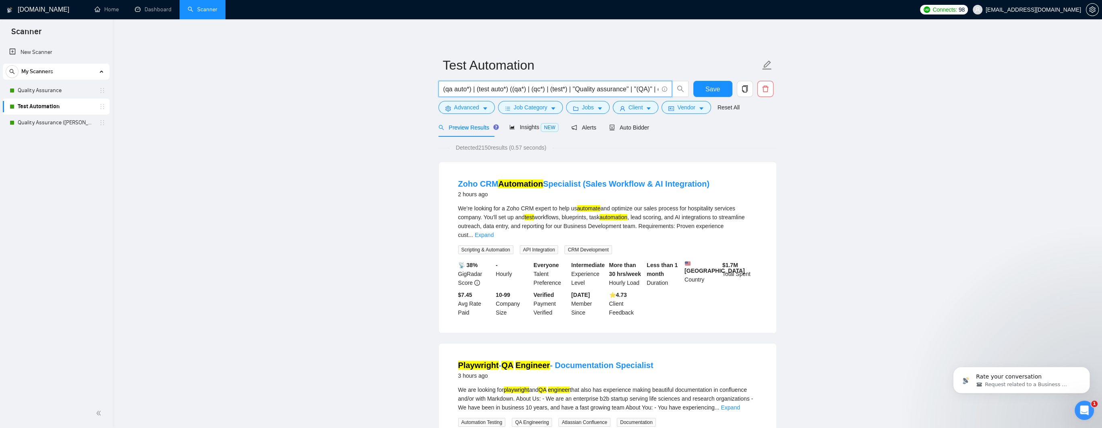
click at [484, 90] on input "(qa auto*) | (test auto*) ((qa*) | (qc*) | (test*) | "Quality assurance" | "(QA…" at bounding box center [550, 89] width 215 height 10
click at [505, 91] on input "(qa auto*) | (test auto*) ((qa*) | (qc*) | (test*) | "Quality assurance" | "(QA…" at bounding box center [550, 89] width 215 height 10
click at [564, 91] on input "(qa auto*) | (test auto*) ((qa*) | (qc*) | (test*) | "Quality assurance" | "(QA…" at bounding box center [550, 89] width 215 height 10
click at [605, 91] on input "(qa auto*) | (test auto*) ((qa*) | (qc*) | (test*) | "Quality assurance" | "(QA…" at bounding box center [550, 89] width 215 height 10
click at [629, 91] on input "(qa auto*) | (test auto*) ((qa*) | (qc*) | (test*) | "Quality assurance" | "(QA…" at bounding box center [550, 89] width 215 height 10
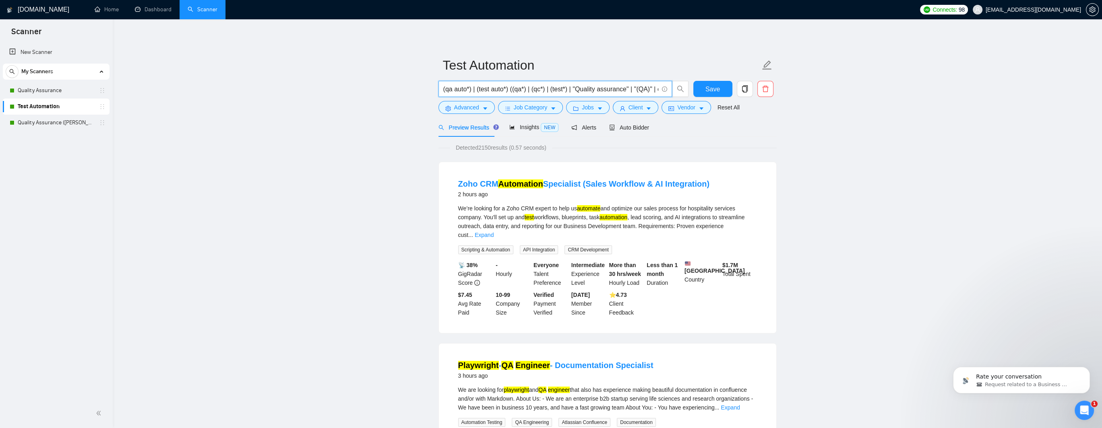
click at [639, 90] on input "(qa auto*) | (test auto*) ((qa*) | (qc*) | (test*) | "Quality assurance" | "(QA…" at bounding box center [550, 89] width 215 height 10
drag, startPoint x: 464, startPoint y: 89, endPoint x: 487, endPoint y: 91, distance: 23.4
click at [487, 91] on input "(qa auto*) | (test auto*) ((qa*) | (qc*) | (test*) | "Quality assurance" | "(QA…" at bounding box center [550, 89] width 215 height 10
click at [522, 85] on input "(qa auto*) | (test auto*) ((qa*) | (qc*) | (test*) | "Quality assurance" | "(QA…" at bounding box center [550, 89] width 215 height 10
click at [543, 87] on input "(qa auto*) | (test auto*) ((qa*) | (qc*) | (test*) | "Quality assurance" | "(QA…" at bounding box center [550, 89] width 215 height 10
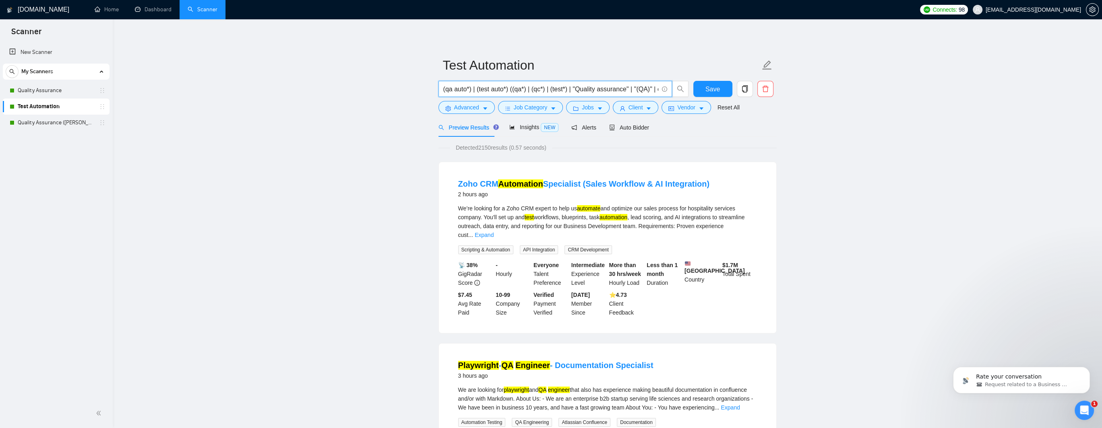
click at [552, 88] on input "(qa auto*) | (test auto*) ((qa*) | (qc*) | (test*) | "Quality assurance" | "(QA…" at bounding box center [550, 89] width 215 height 10
click at [561, 91] on input "(qa auto*) | (test auto*) ((qa*) | (qc*) | (test*) | "Quality assurance" | "(QA…" at bounding box center [550, 89] width 215 height 10
click at [470, 112] on button "Advanced" at bounding box center [466, 107] width 56 height 13
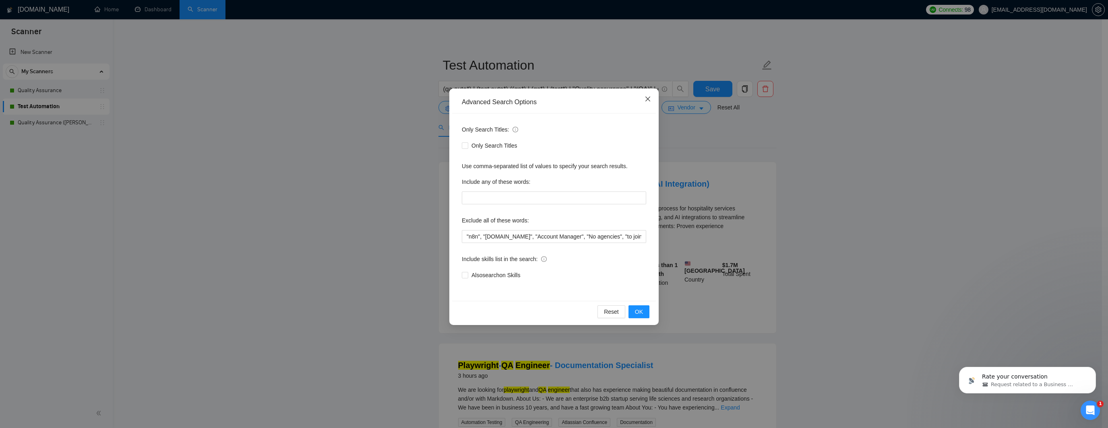
click at [648, 100] on icon "close" at bounding box center [648, 99] width 6 height 6
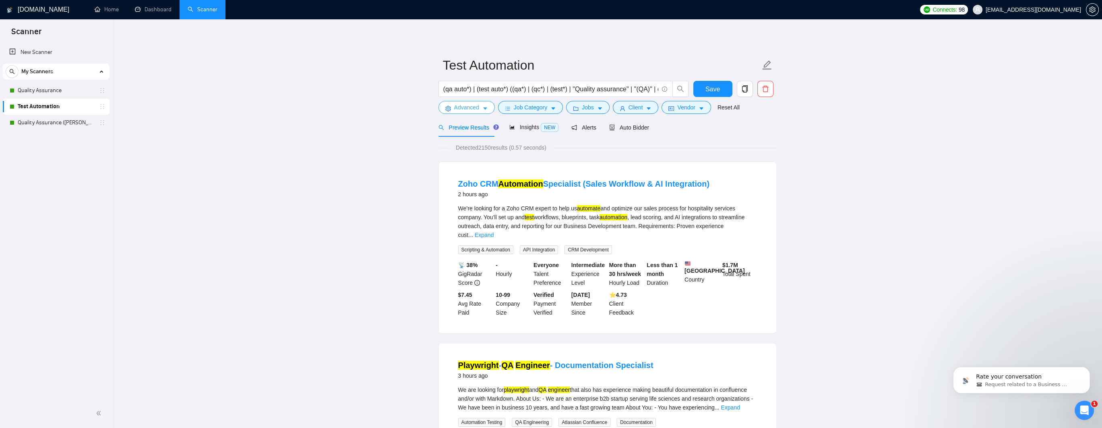
click at [480, 110] on button "Advanced" at bounding box center [466, 107] width 56 height 13
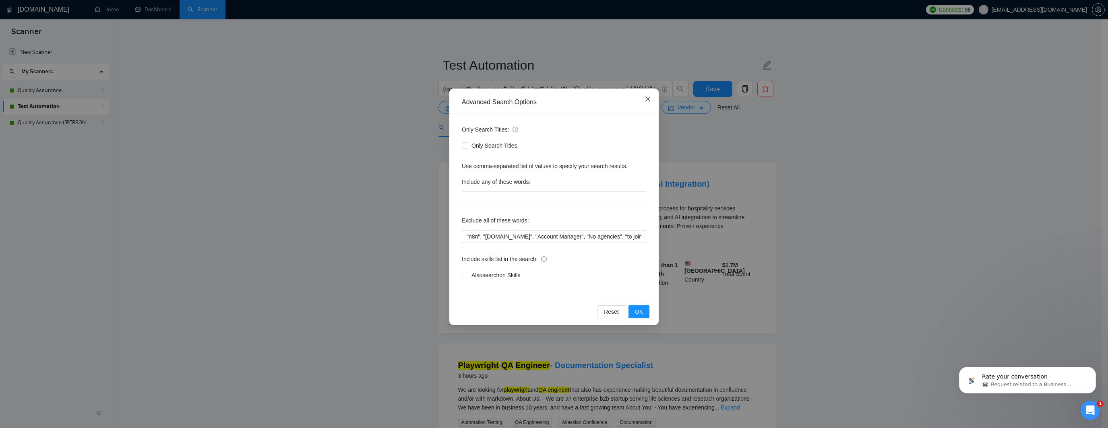
click at [646, 100] on icon "close" at bounding box center [648, 99] width 6 height 6
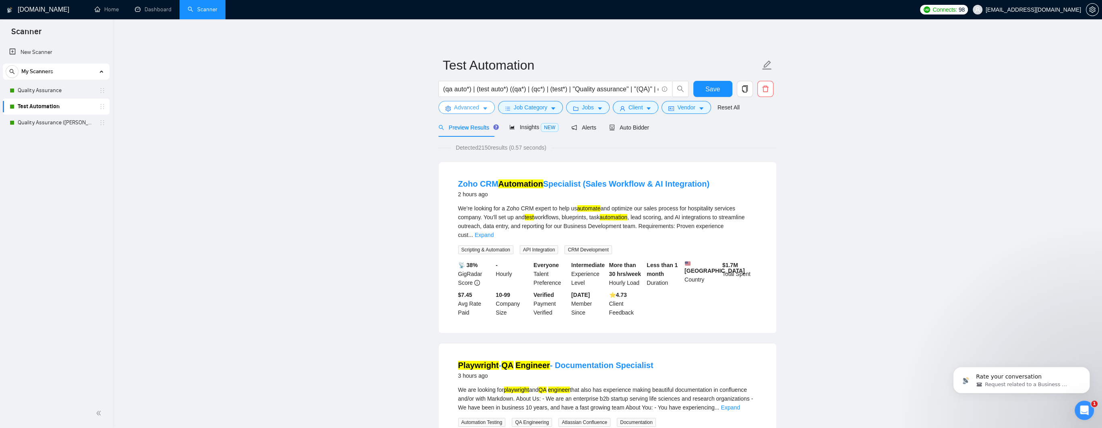
click at [471, 112] on button "Advanced" at bounding box center [466, 107] width 56 height 13
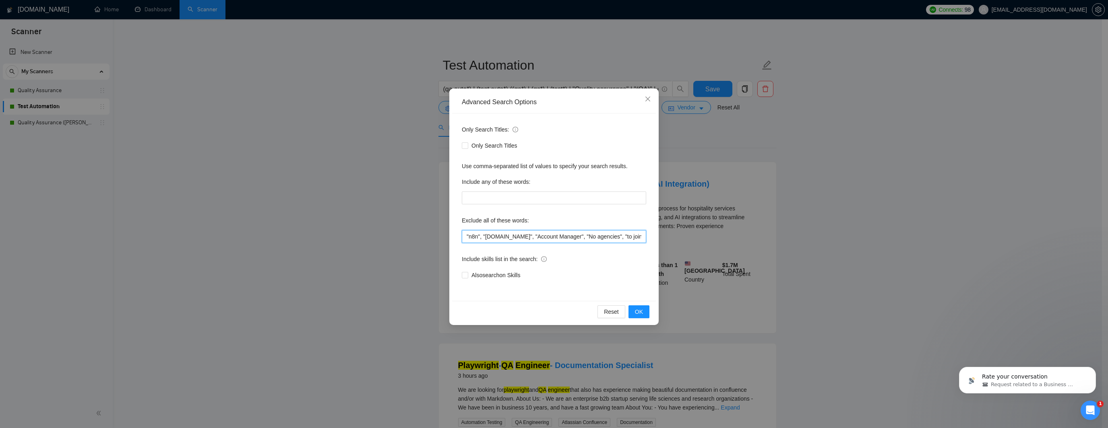
drag, startPoint x: 486, startPoint y: 236, endPoint x: 511, endPoint y: 236, distance: 24.2
click at [511, 236] on input ""n8n", "Make.com", "Account Manager", "No agencies", "to join our team", CV, re…" at bounding box center [554, 236] width 184 height 13
click at [648, 99] on icon "close" at bounding box center [648, 99] width 6 height 6
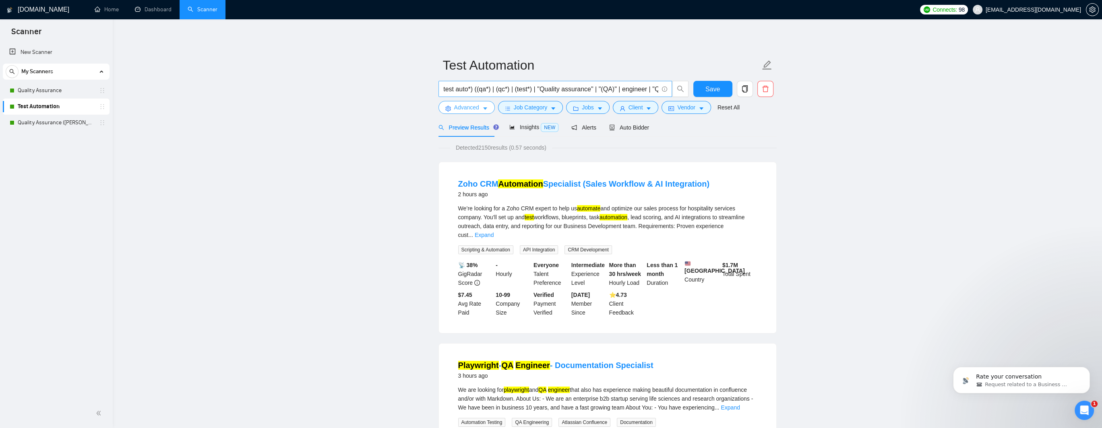
scroll to position [0, 15]
click at [556, 87] on input "(qa auto*) | (test auto*) ((qa*) | (qc*) | (test*) | "Quality assurance" | "(QA…" at bounding box center [550, 89] width 215 height 10
click at [550, 91] on input "(qa auto*) | (test auto*) ((qa*) | (qc*) | (test*) | "Quality assurance" | "(QA…" at bounding box center [550, 89] width 215 height 10
click at [556, 89] on input "(qa auto*) | (test auto*) ((qa*) | (qc*) | (test*) | "Quality assurance" | "(QA…" at bounding box center [550, 89] width 215 height 10
click at [559, 87] on input "(qa auto*) | (test auto*) ((qa*) | (qc*) | (test*) | "" | "Quality assurance" |…" at bounding box center [550, 89] width 215 height 10
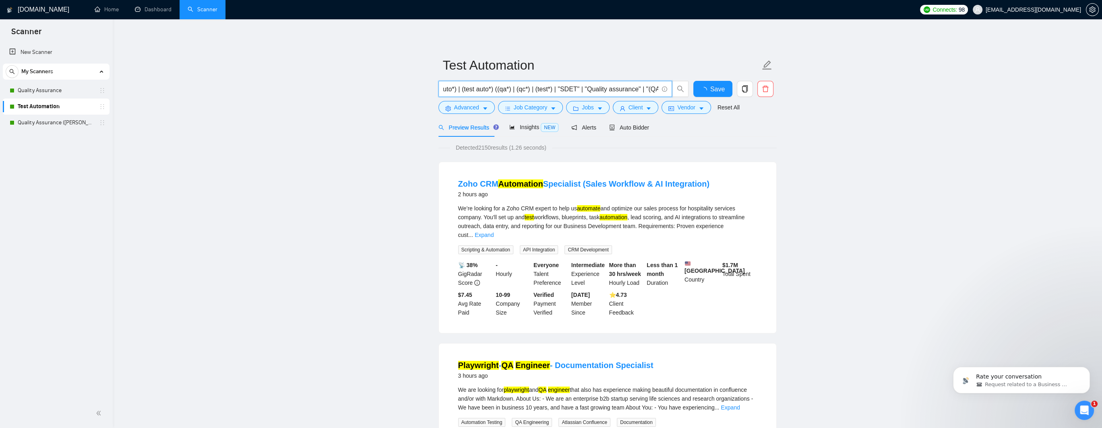
scroll to position [0, 0]
type input "(qa auto*) | (test auto*) ((qa*) | (qc*) | (test*) | "SDET" | "Quality assuranc…"
click at [622, 127] on span "Auto Bidder" at bounding box center [629, 127] width 40 height 6
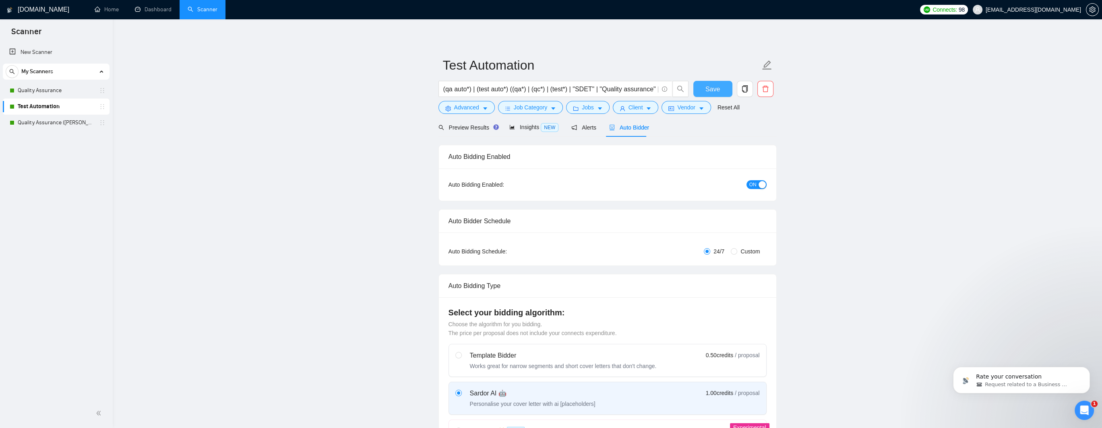
click at [705, 90] on button "Save" at bounding box center [712, 89] width 39 height 16
drag, startPoint x: 507, startPoint y: 89, endPoint x: 477, endPoint y: 91, distance: 30.6
click at [507, 89] on input "(qa auto*) | (test auto*) ((qa*) | (qc*) | (test*) | "SDET" | "Quality assuranc…" at bounding box center [550, 89] width 215 height 10
drag, startPoint x: 477, startPoint y: 91, endPoint x: 437, endPoint y: 90, distance: 39.9
click at [437, 90] on div "(qa auto*) | (test auto*) ((qa*) | (qc*) | (test*) | "SDET" | "Quality assuranc…" at bounding box center [564, 91] width 254 height 20
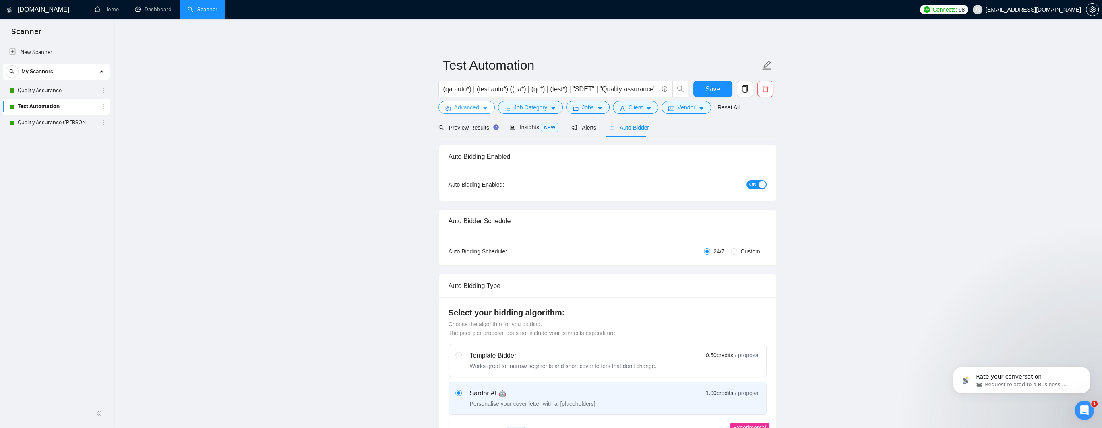
click at [464, 107] on span "Advanced" at bounding box center [466, 107] width 25 height 9
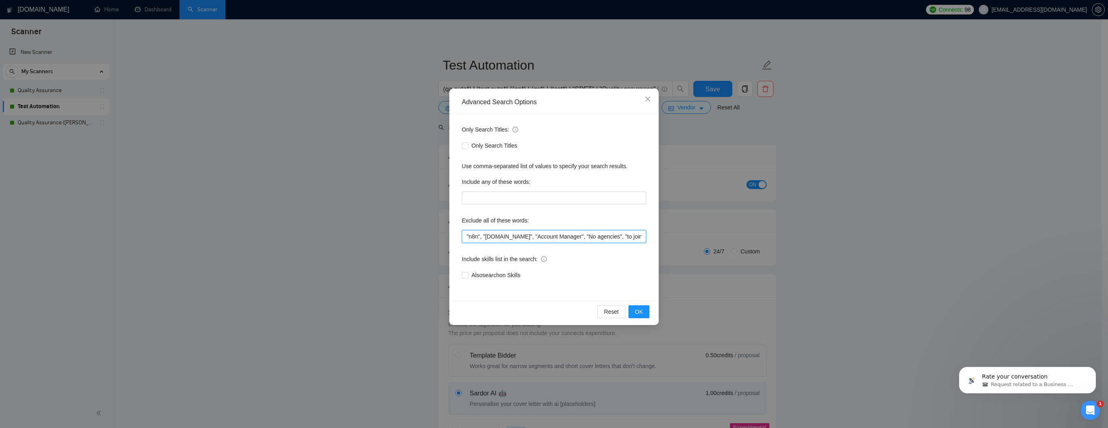
click at [466, 234] on input ""n8n", "Make.com", "Account Manager", "No agencies", "to join our team", CV, re…" at bounding box center [554, 236] width 184 height 13
paste input "Sales"
click at [476, 237] on input ""Sales", "n8n", "Make.com", "Account Manager", "No agencies", "to join our team…" at bounding box center [554, 236] width 184 height 13
drag, startPoint x: 461, startPoint y: 237, endPoint x: 449, endPoint y: 237, distance: 11.3
click at [449, 237] on div "Advanced Search Options Only Search Titles: Only Search Titles Use comma-separa…" at bounding box center [553, 207] width 209 height 237
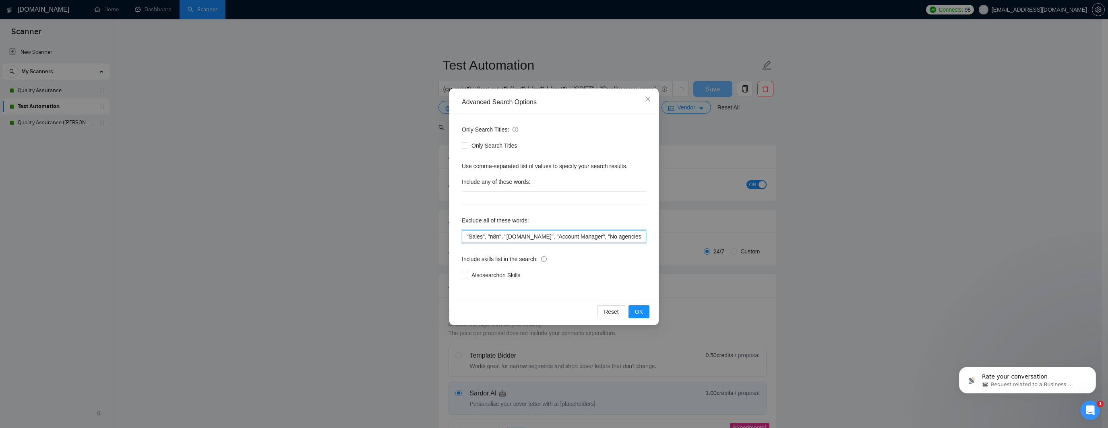
click at [486, 236] on input ""Sales", "n8n", "Make.com", "Account Manager", "No agencies", "to join our team…" at bounding box center [554, 236] width 184 height 13
click at [639, 312] on span "OK" at bounding box center [639, 312] width 8 height 9
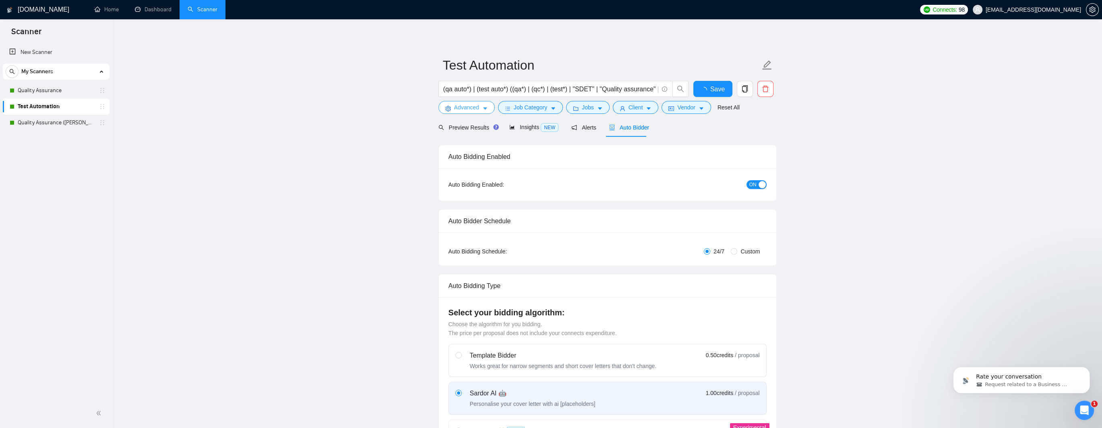
click at [448, 111] on icon "setting" at bounding box center [448, 109] width 6 height 6
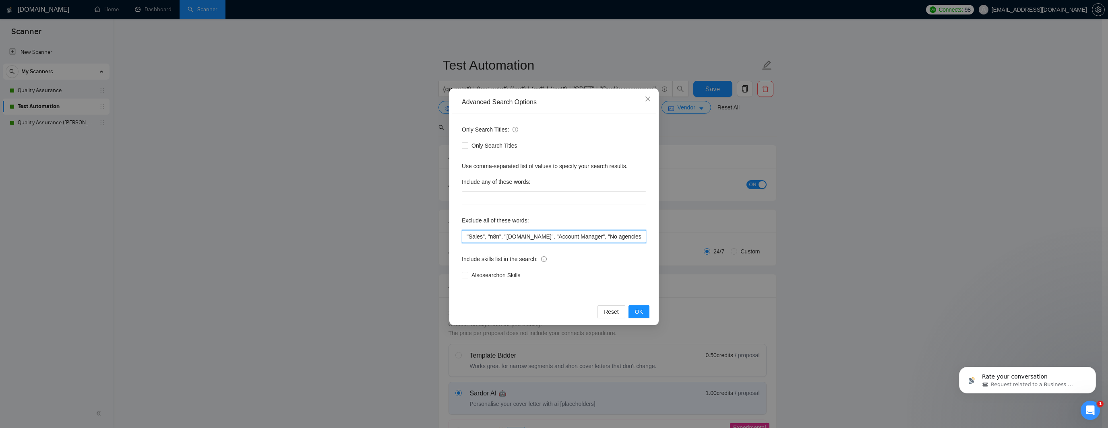
click at [467, 236] on input ""Sales", "n8n", "Make.com", "Account Manager", "No agencies", "to join our team…" at bounding box center [554, 236] width 184 height 13
paste input ""CRM","
type input ""CRM", "Sales", "n8n", "Make.com", "Account Manager", "No agencies", "to join o…"
click at [642, 316] on span "OK" at bounding box center [639, 312] width 8 height 9
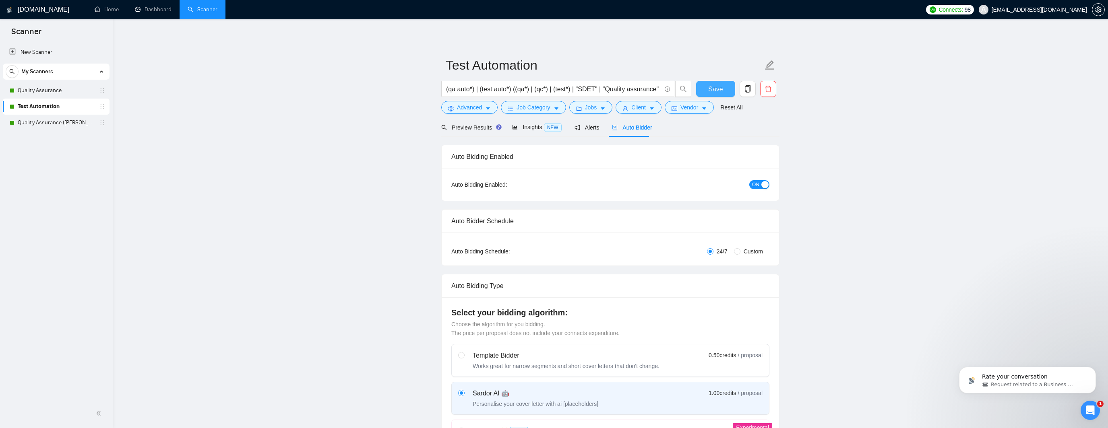
click at [709, 92] on button "Save" at bounding box center [715, 89] width 39 height 16
